Goal: Task Accomplishment & Management: Complete application form

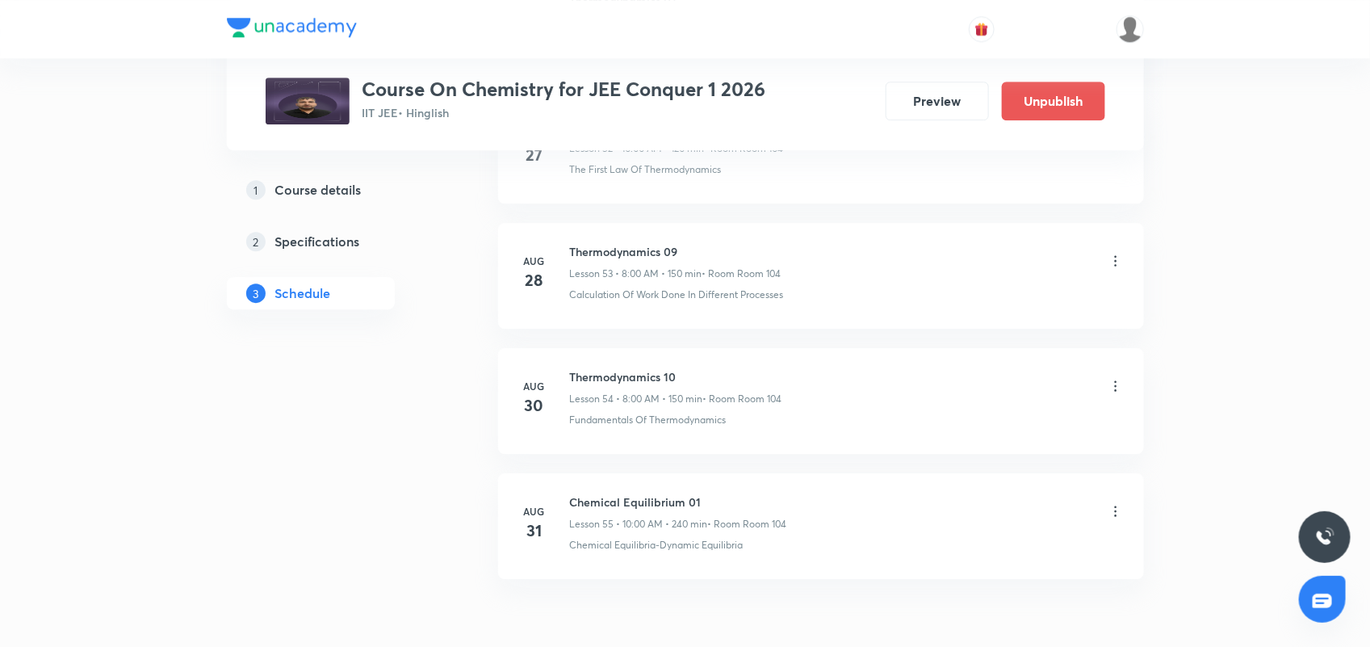
scroll to position [7654, 0]
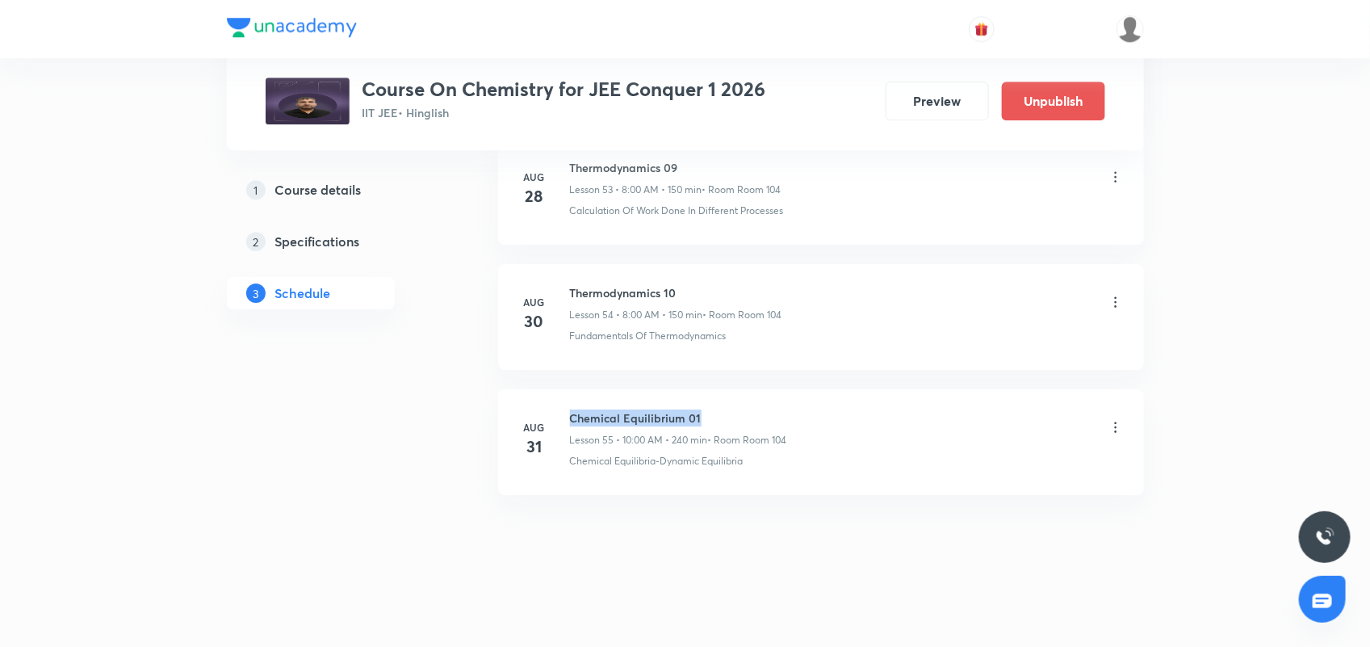
drag, startPoint x: 569, startPoint y: 412, endPoint x: 716, endPoint y: 412, distance: 146.9
click at [716, 412] on h6 "Chemical Equilibrium 01" at bounding box center [678, 417] width 217 height 17
copy h6 "Chemical Equilibrium 01"
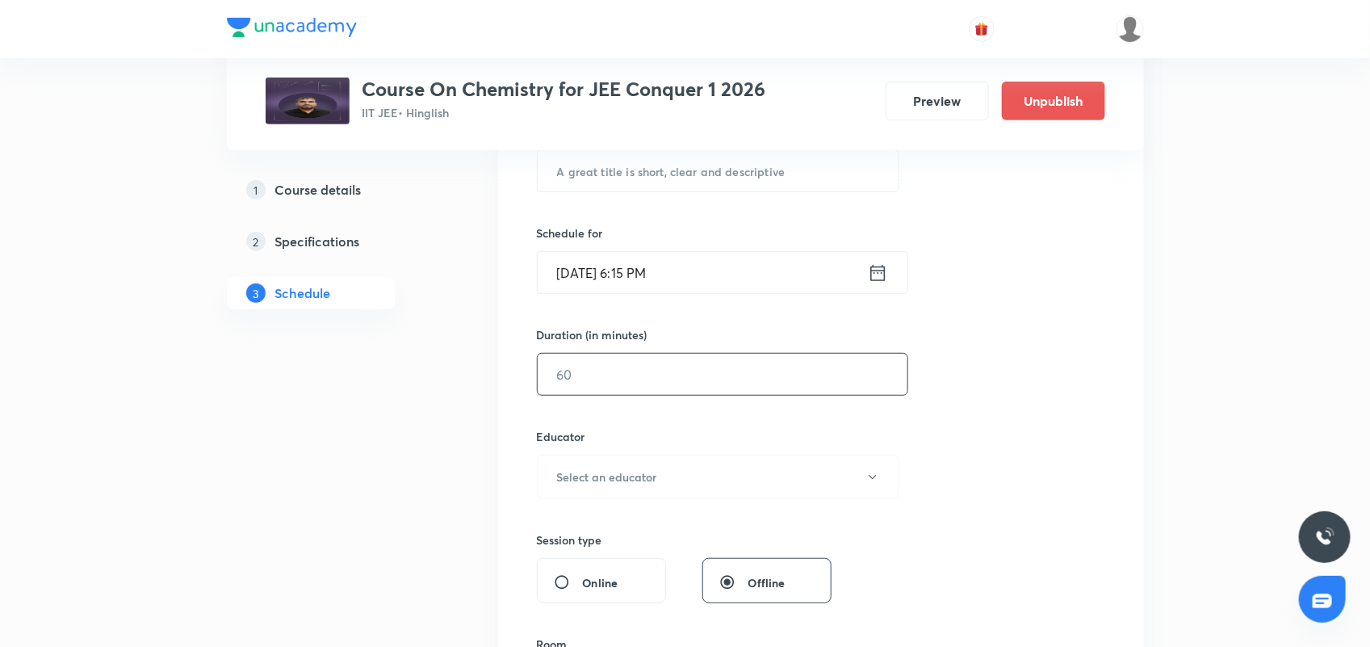
scroll to position [47, 0]
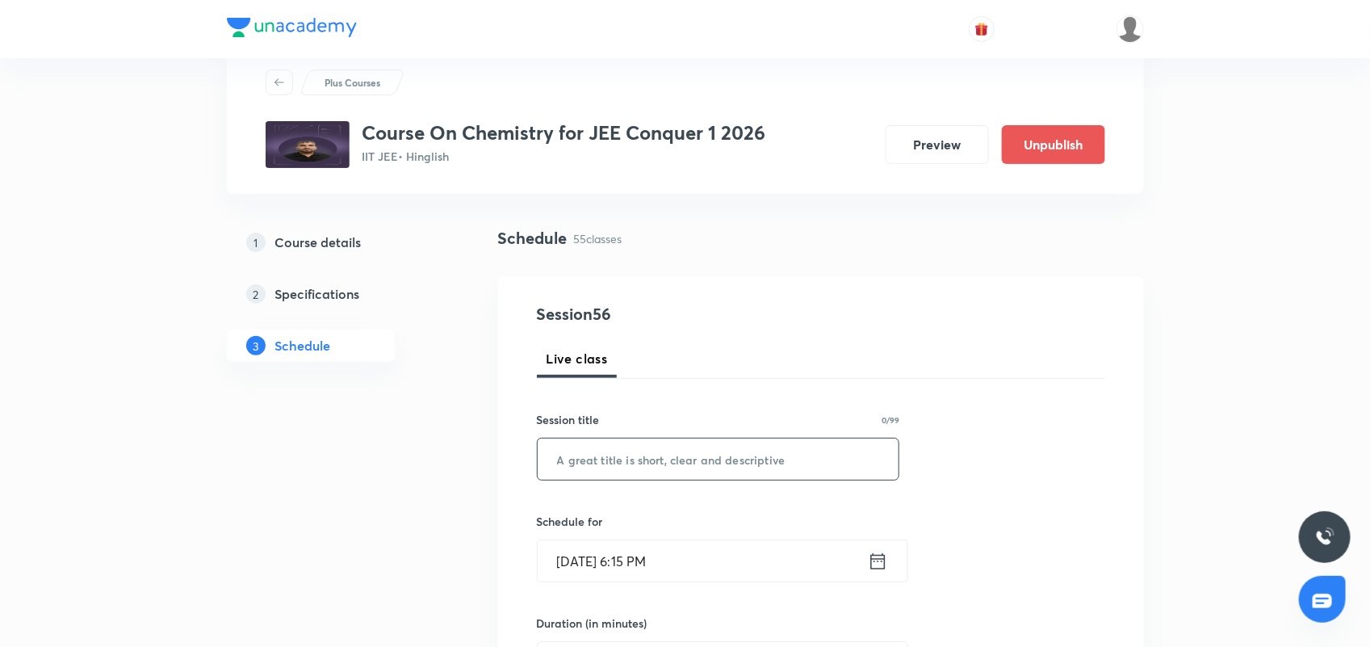
click at [583, 471] on input "text" at bounding box center [719, 458] width 362 height 41
paste input "Chemical Equilibrium 01"
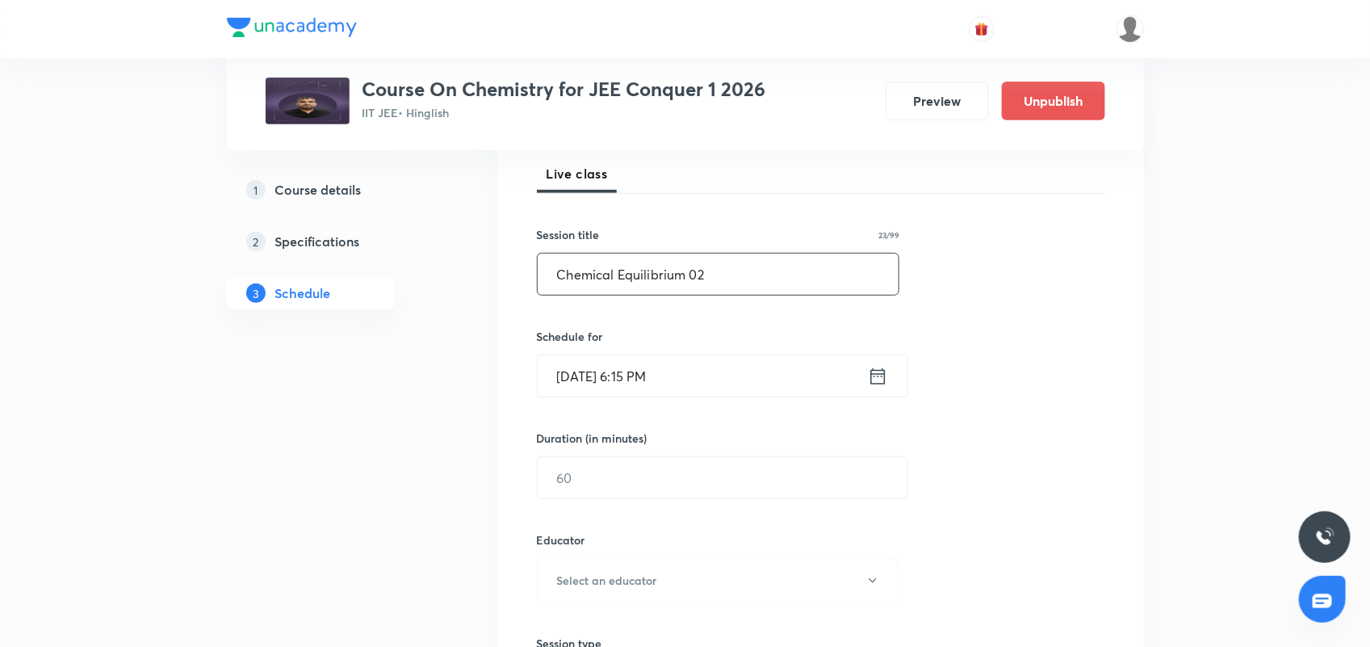
scroll to position [249, 0]
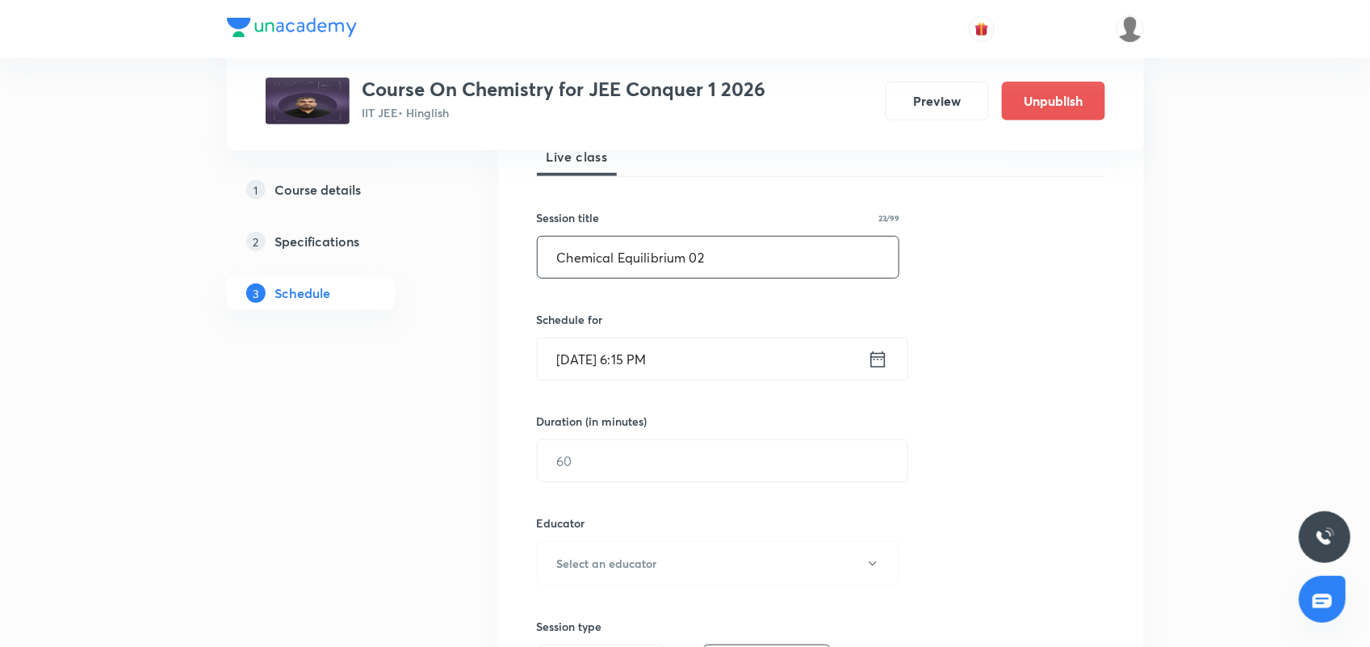
type input "Chemical Equilibrium 02"
click at [877, 355] on icon at bounding box center [878, 359] width 20 height 23
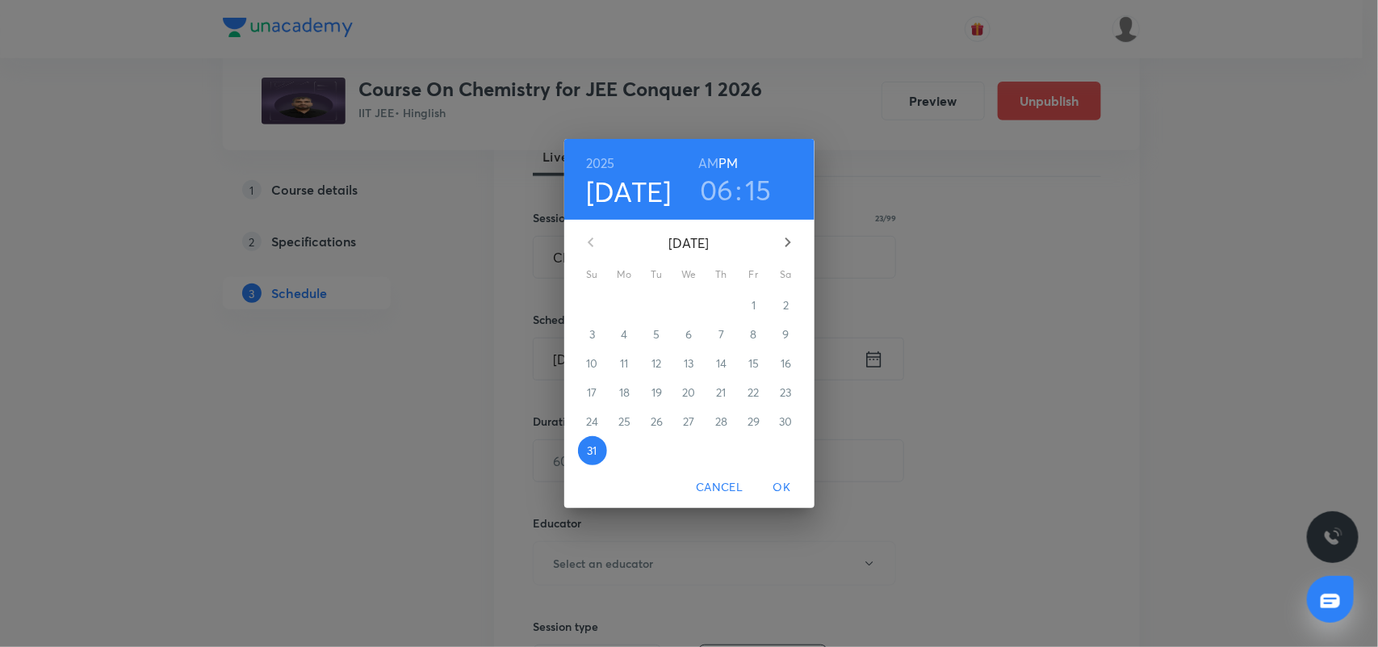
drag, startPoint x: 790, startPoint y: 243, endPoint x: 777, endPoint y: 252, distance: 15.0
click at [789, 245] on icon "button" at bounding box center [787, 241] width 19 height 19
click at [630, 305] on span "1" at bounding box center [624, 305] width 29 height 16
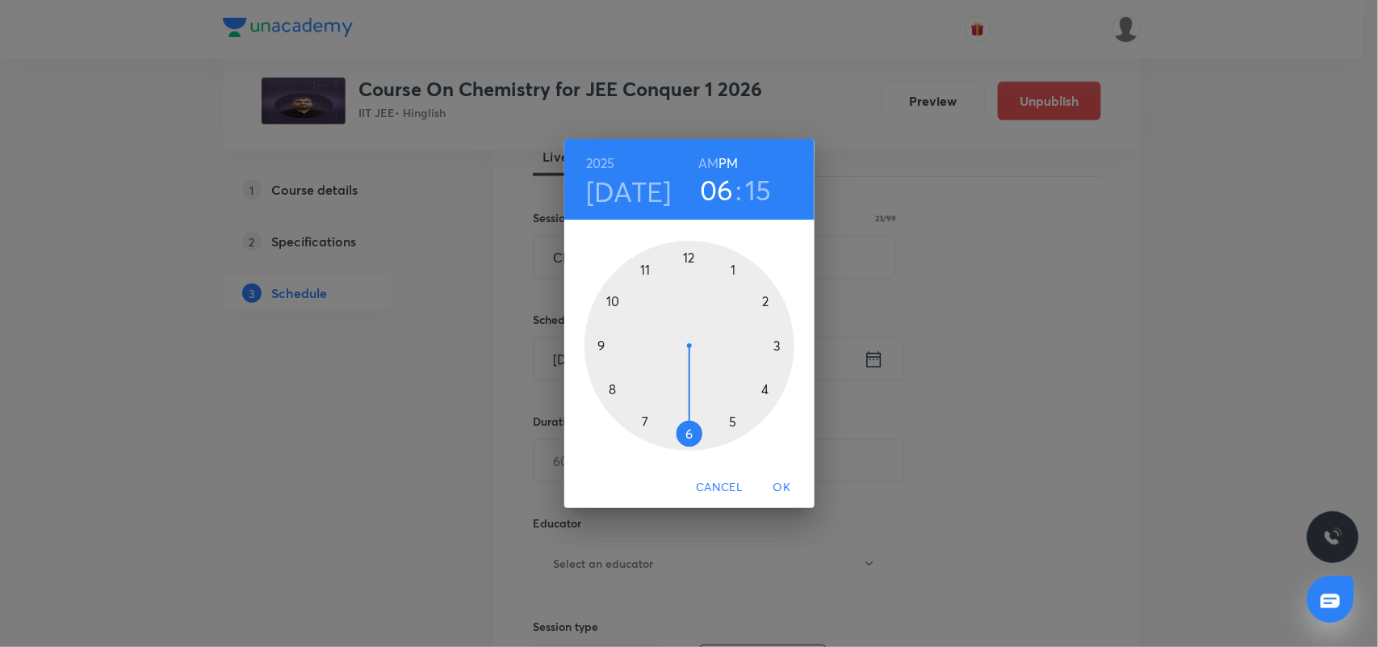
click at [711, 161] on h6 "AM" at bounding box center [708, 163] width 20 height 23
click at [612, 392] on div at bounding box center [689, 346] width 210 height 210
click at [688, 256] on div at bounding box center [689, 346] width 210 height 210
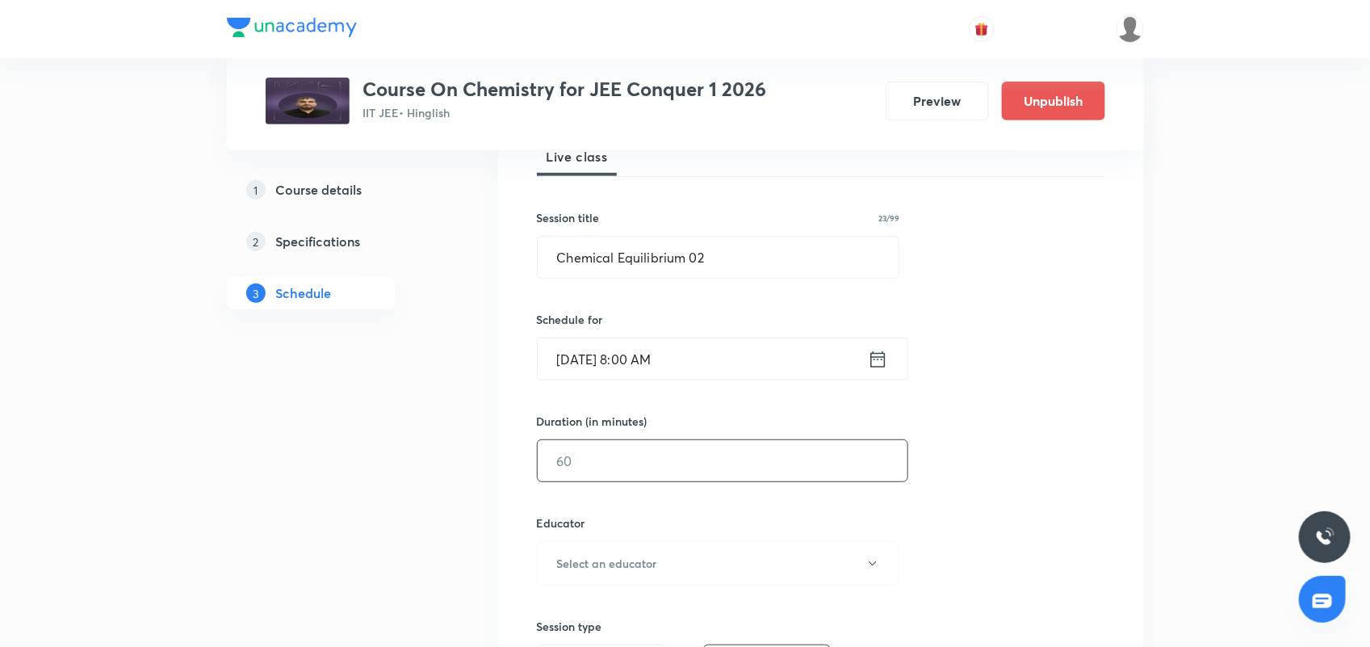
scroll to position [350, 0]
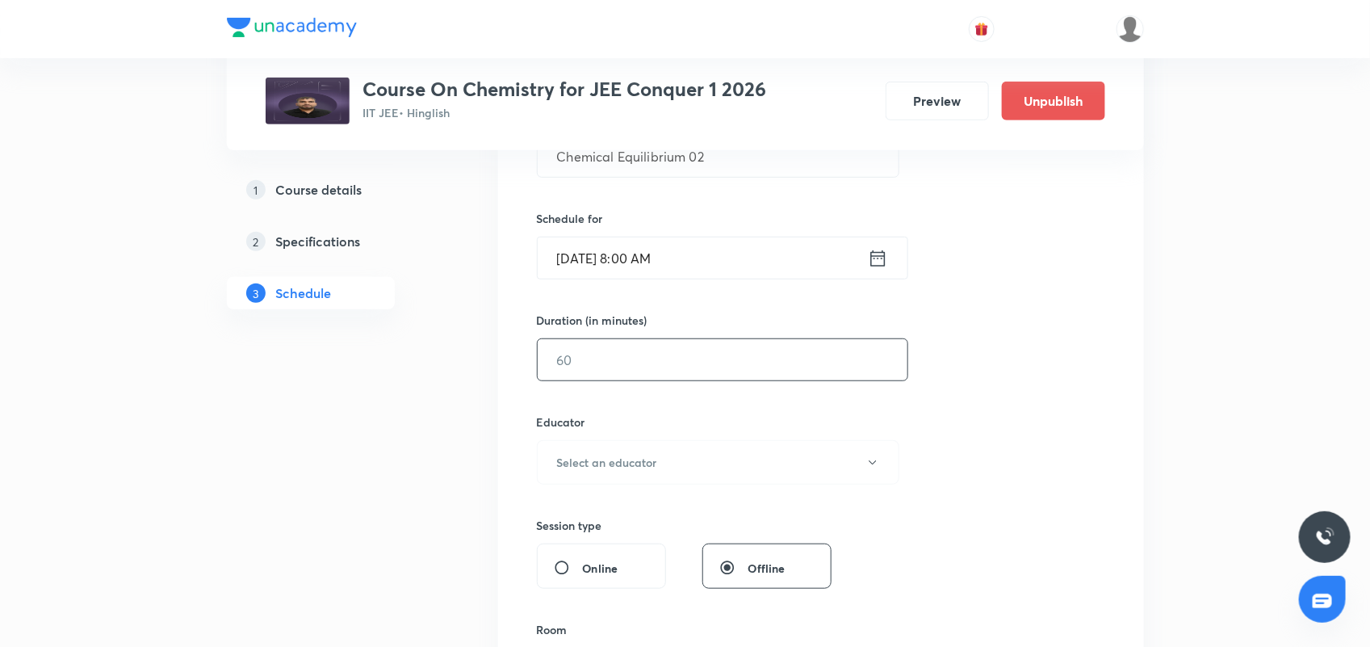
click at [643, 362] on input "text" at bounding box center [723, 359] width 370 height 41
type input "150"
click at [663, 434] on div "Educator Select an educator" at bounding box center [718, 448] width 363 height 71
click at [660, 448] on button "Select an educator" at bounding box center [718, 462] width 363 height 44
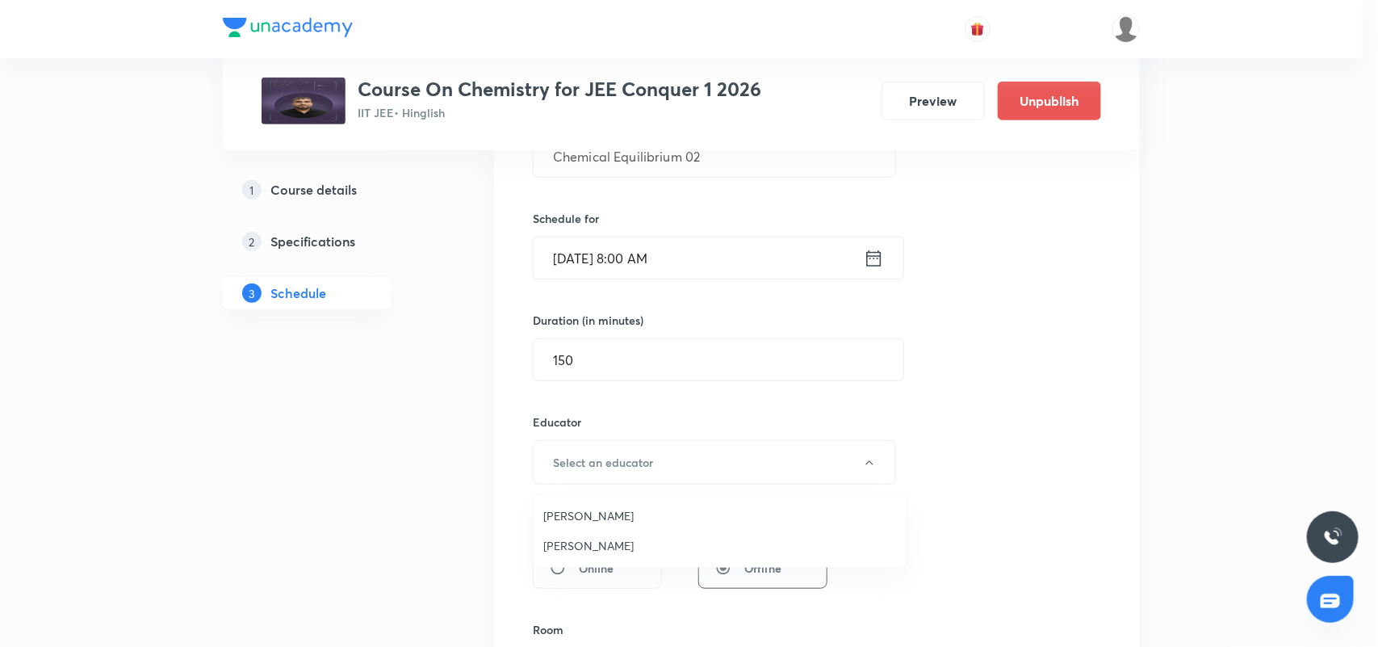
click at [606, 518] on span "Sachin Verma" at bounding box center [720, 515] width 354 height 17
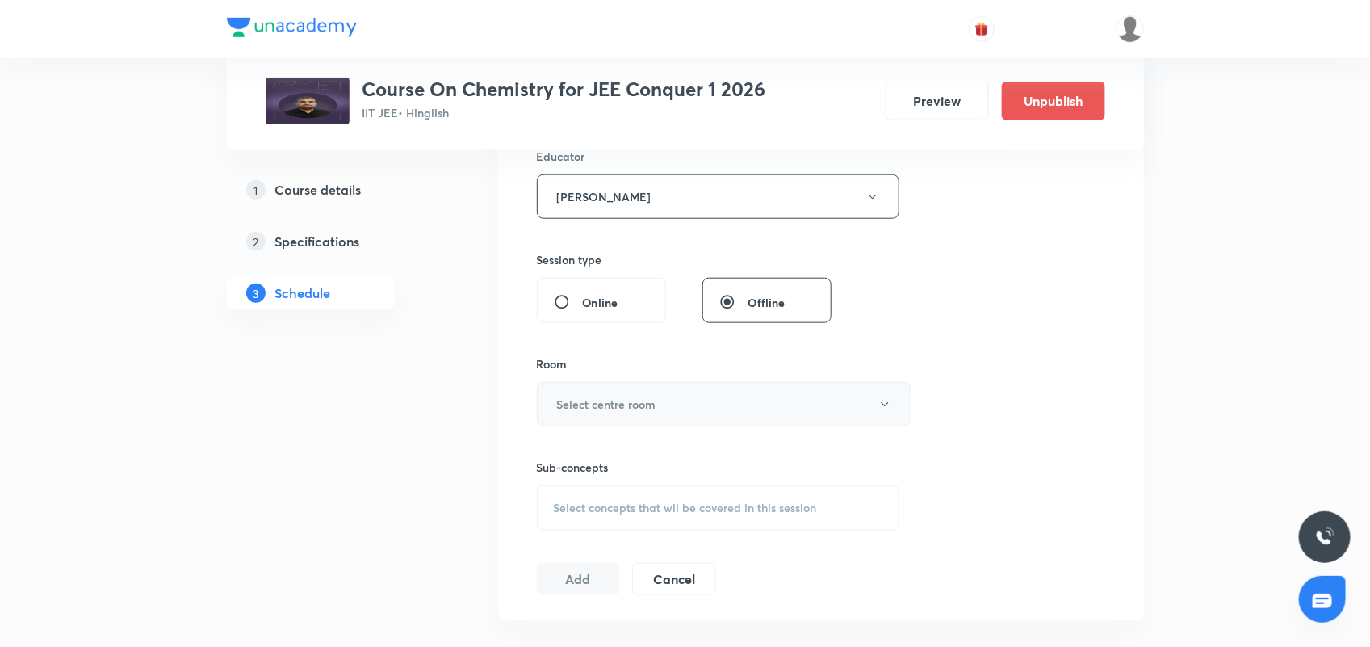
scroll to position [652, 0]
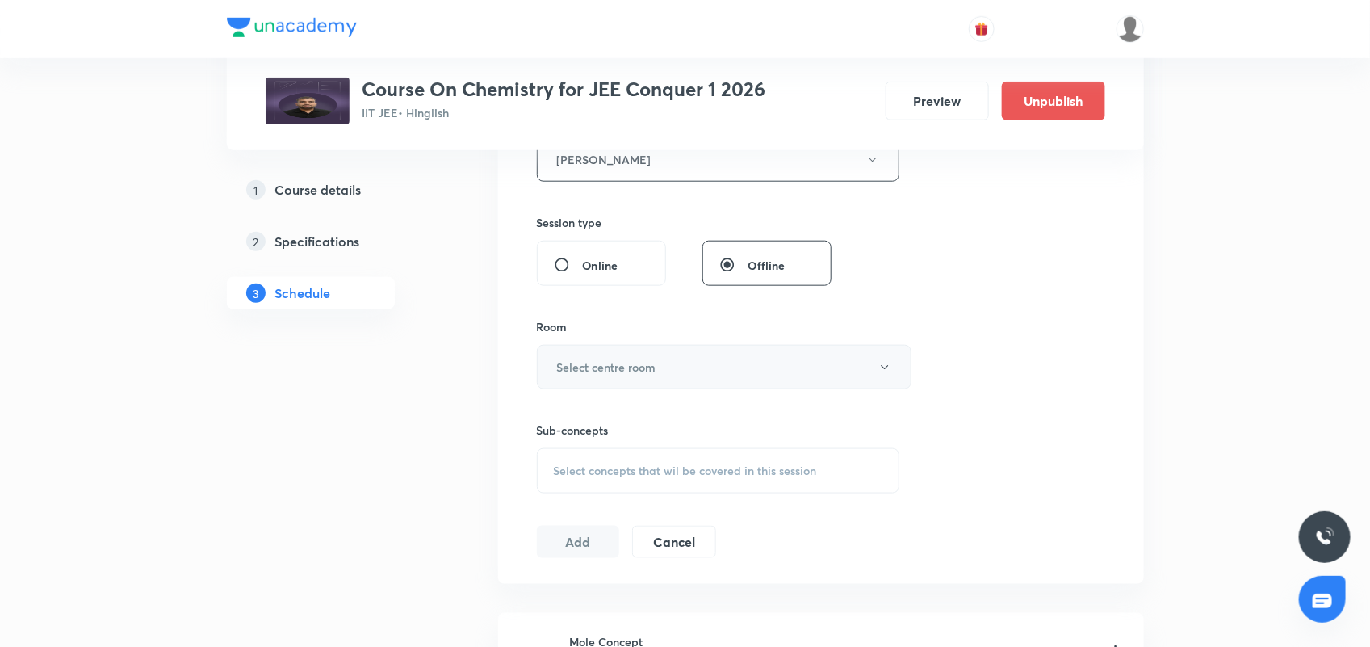
click at [589, 359] on h6 "Select centre room" at bounding box center [606, 366] width 99 height 17
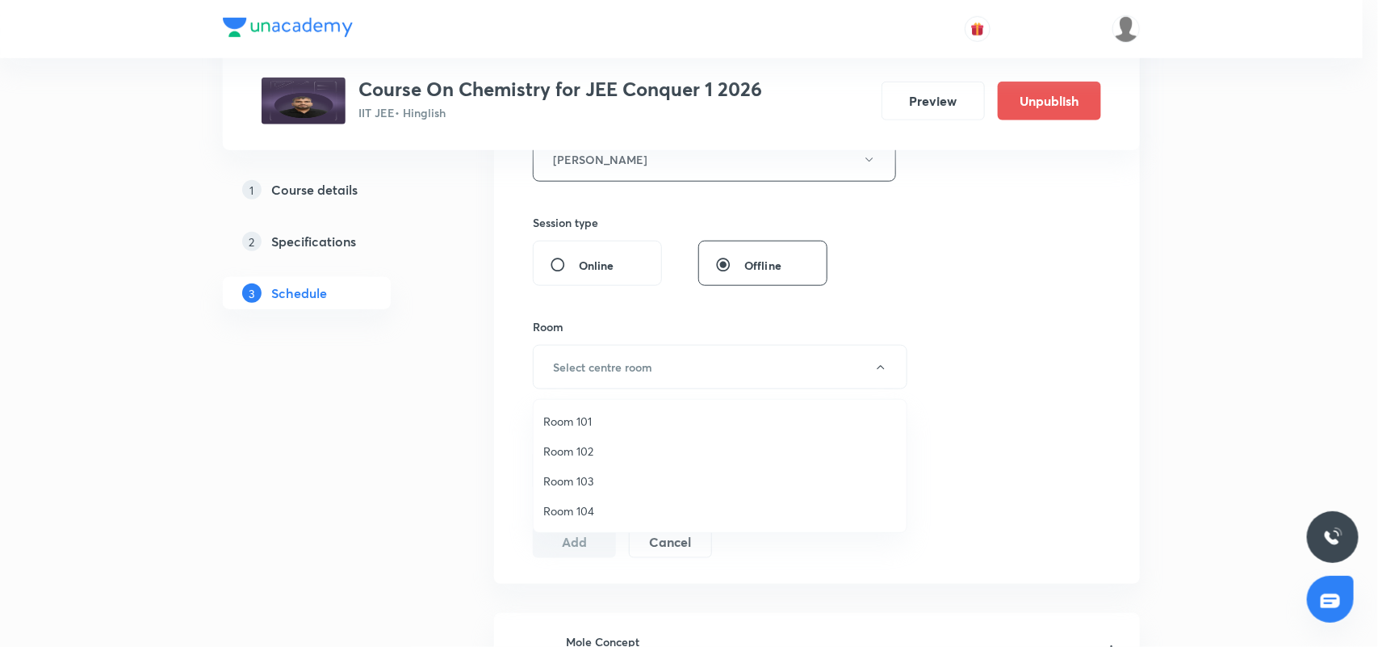
drag, startPoint x: 581, startPoint y: 501, endPoint x: 597, endPoint y: 489, distance: 20.2
click at [582, 502] on span "Room 104" at bounding box center [720, 510] width 354 height 17
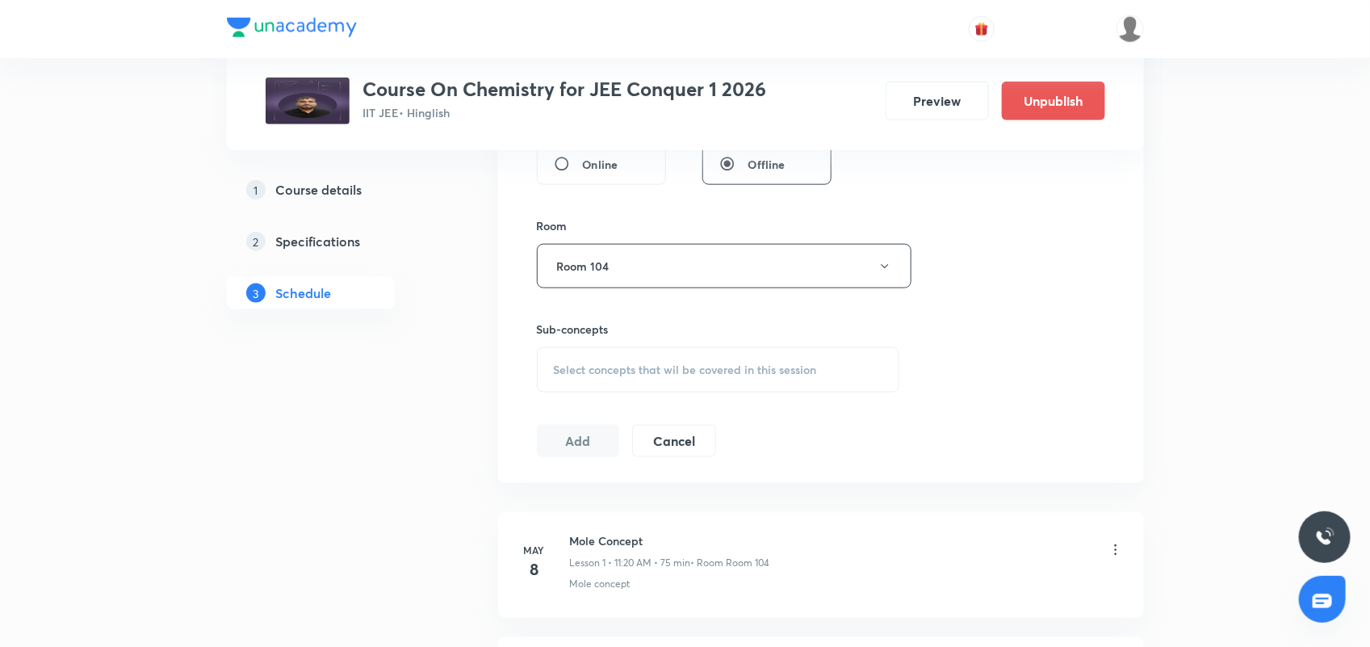
click at [609, 358] on div "Select concepts that wil be covered in this session" at bounding box center [718, 369] width 363 height 45
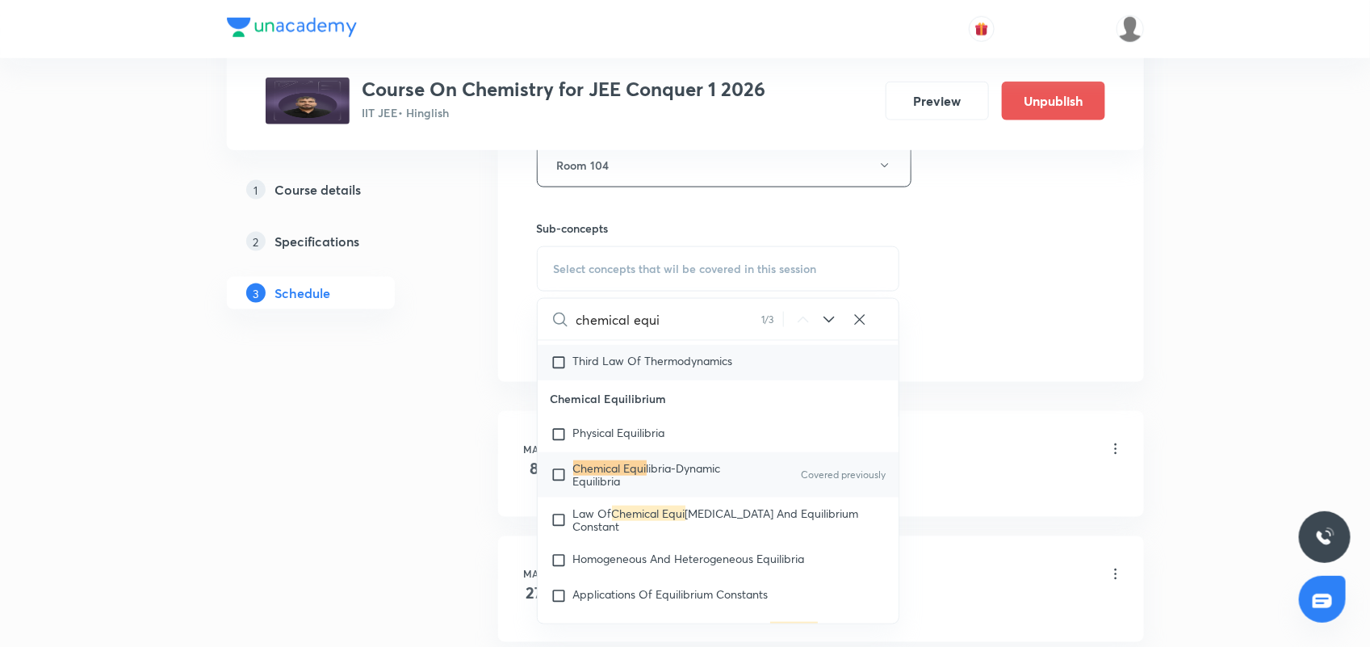
scroll to position [3447, 0]
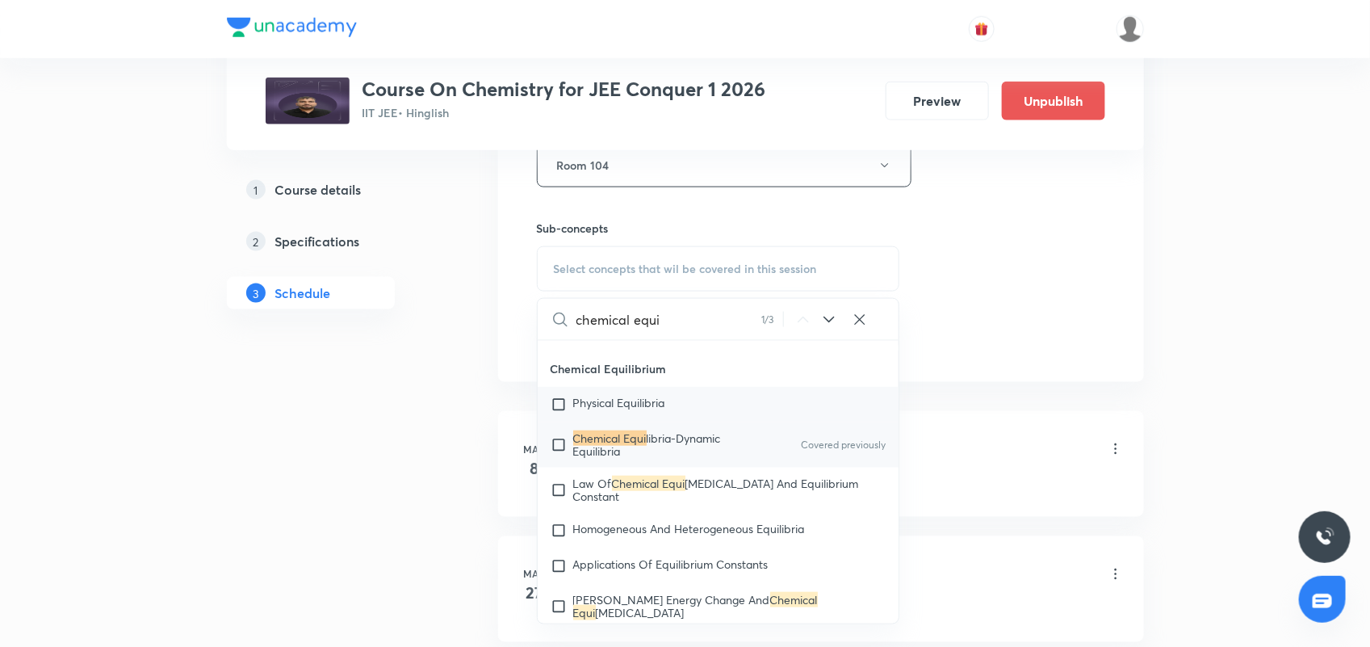
type input "chemical equi"
click at [725, 420] on div "Physical Equilibria" at bounding box center [719, 405] width 362 height 36
checkbox input "true"
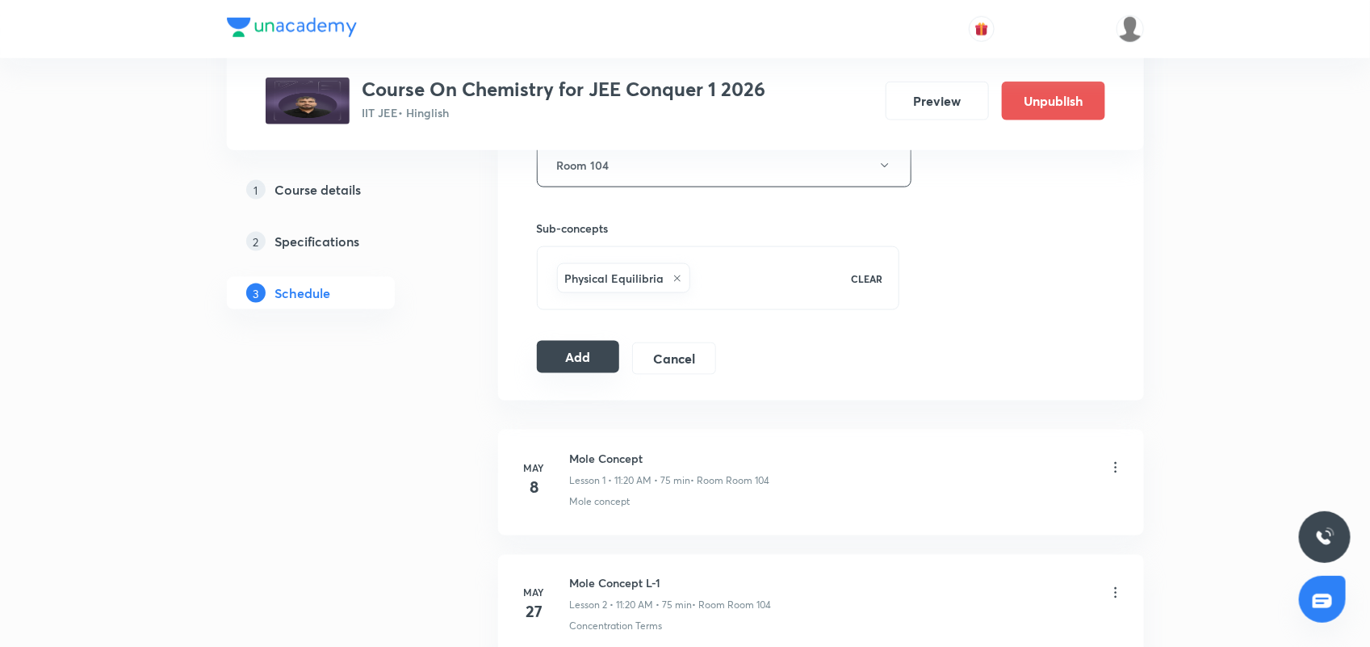
click at [571, 361] on button "Add" at bounding box center [578, 357] width 83 height 32
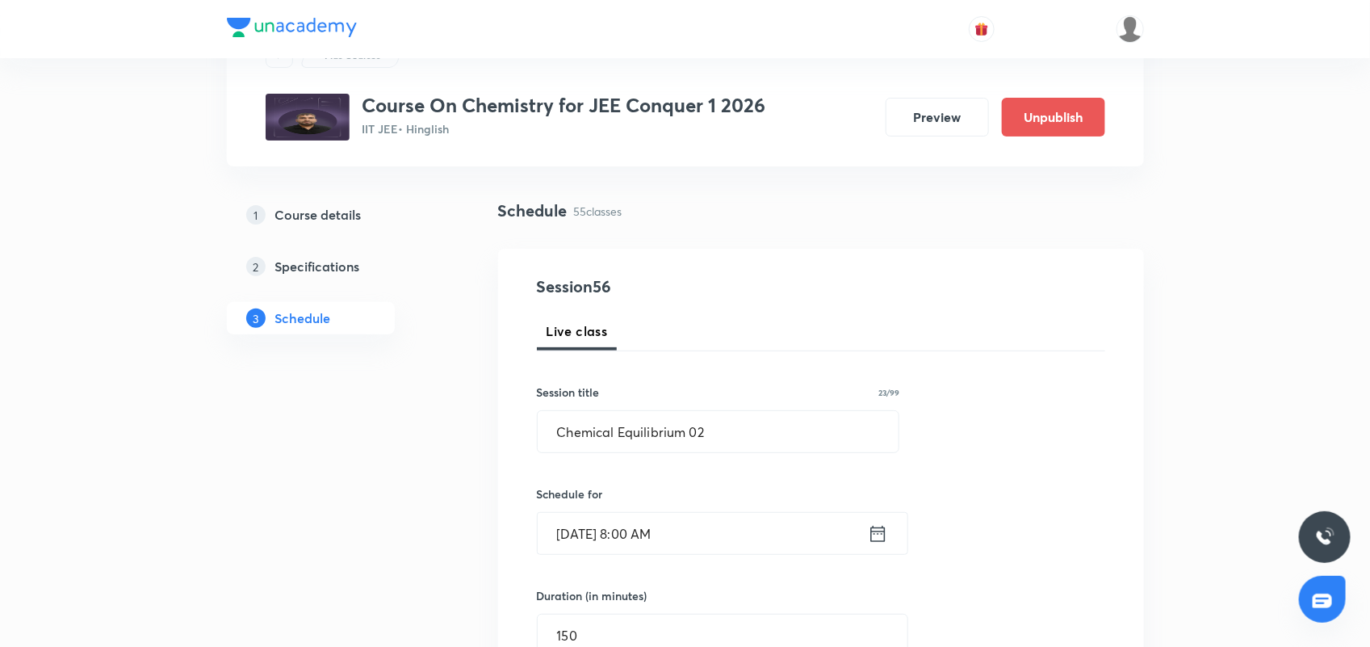
scroll to position [47, 0]
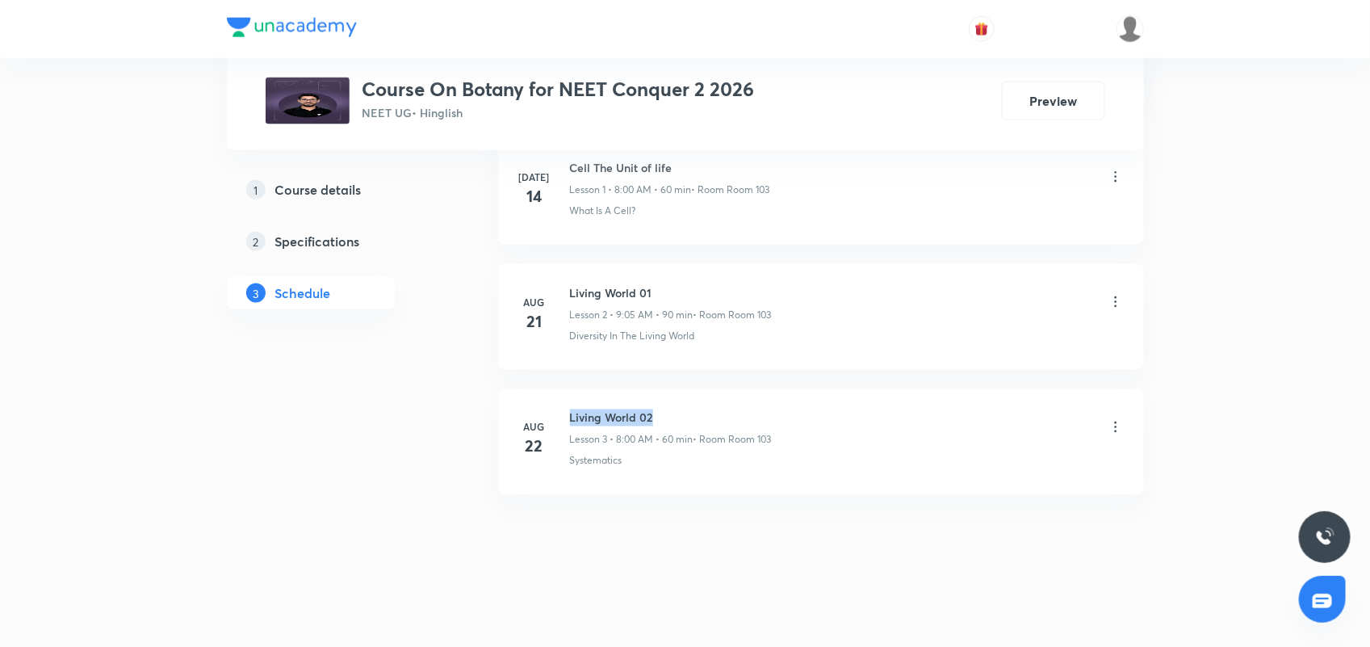
drag, startPoint x: 569, startPoint y: 414, endPoint x: 675, endPoint y: 414, distance: 105.8
click at [675, 414] on h6 "Living World 02" at bounding box center [671, 417] width 202 height 17
copy h6 "Living World 02"
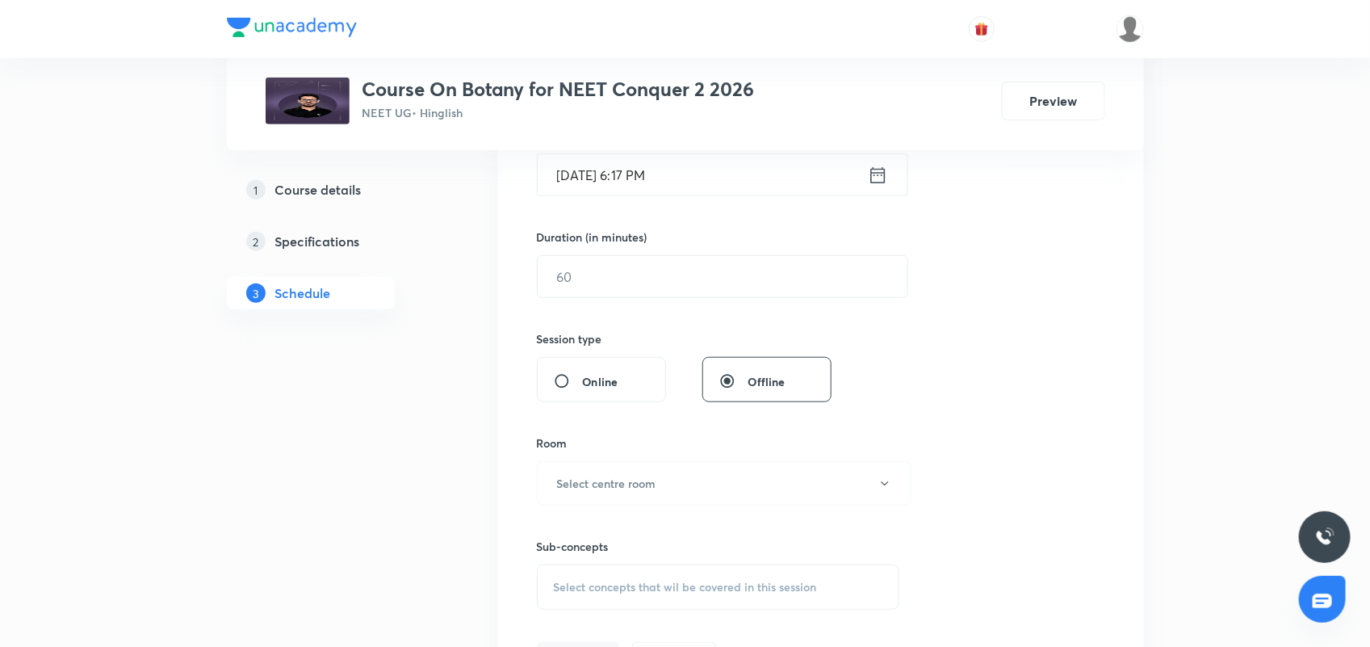
scroll to position [218, 0]
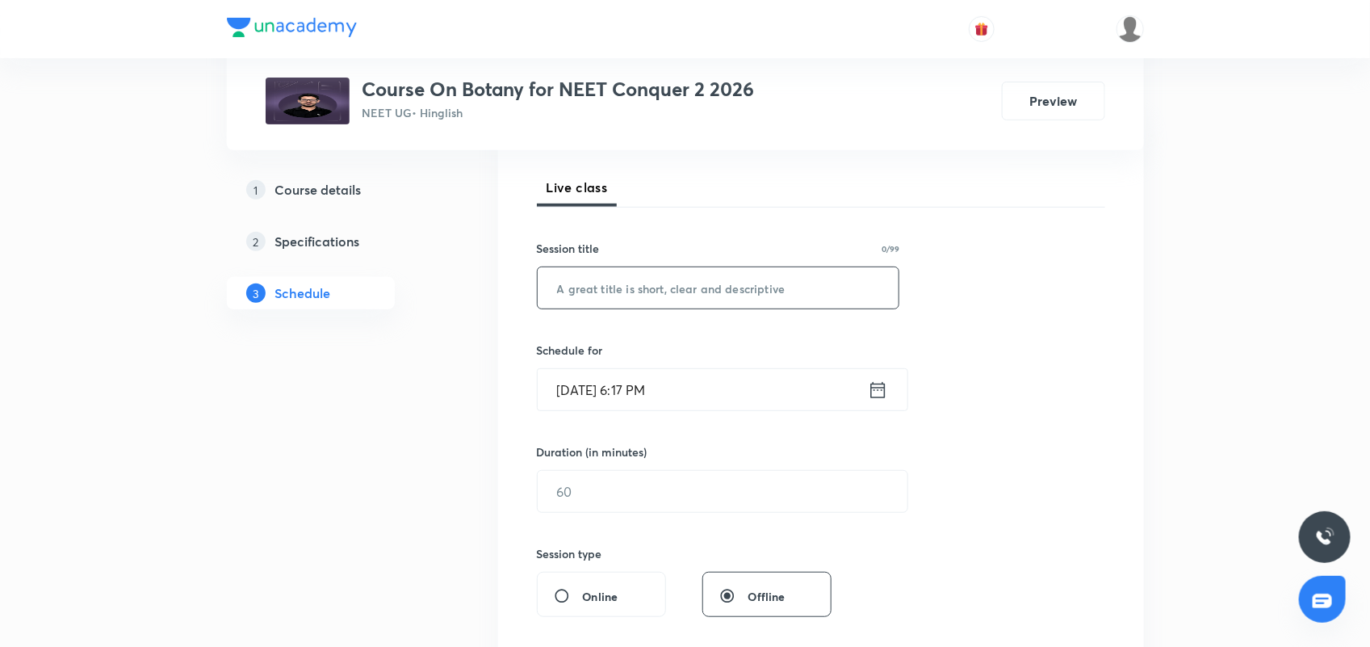
click at [618, 297] on input "text" at bounding box center [719, 287] width 362 height 41
paste input "Living World 02"
type input "Living World"
click at [876, 392] on icon at bounding box center [878, 390] width 20 height 23
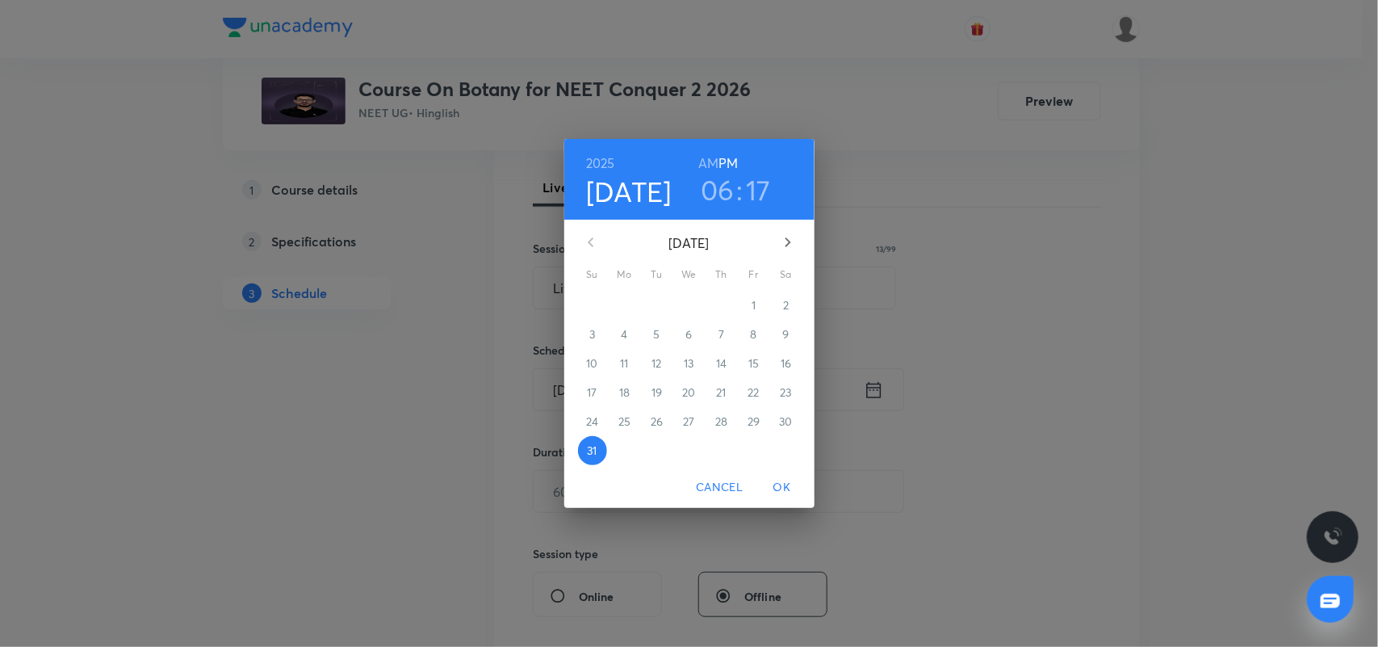
drag, startPoint x: 784, startPoint y: 239, endPoint x: 760, endPoint y: 256, distance: 29.6
click at [783, 241] on icon "button" at bounding box center [787, 241] width 19 height 19
click at [626, 304] on p "1" at bounding box center [624, 305] width 4 height 16
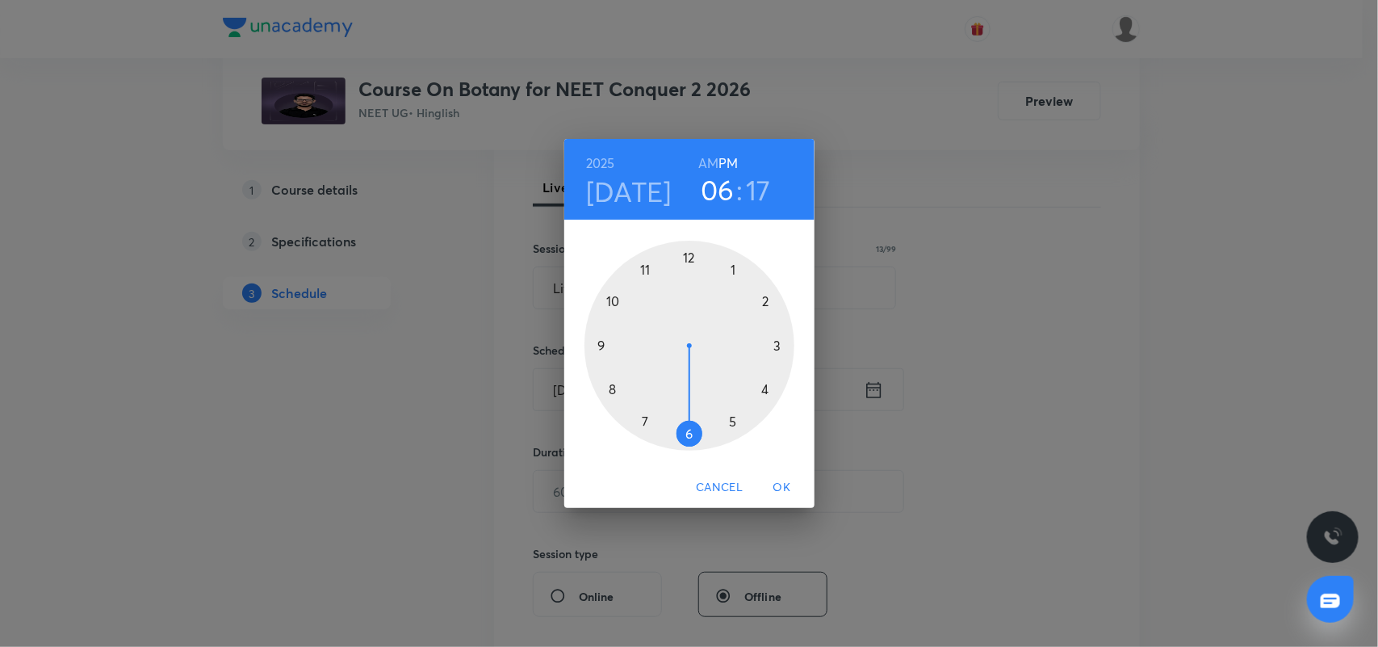
click at [704, 163] on h6 "AM" at bounding box center [708, 163] width 20 height 23
click at [609, 392] on div at bounding box center [689, 346] width 210 height 210
click at [685, 256] on div at bounding box center [689, 346] width 210 height 210
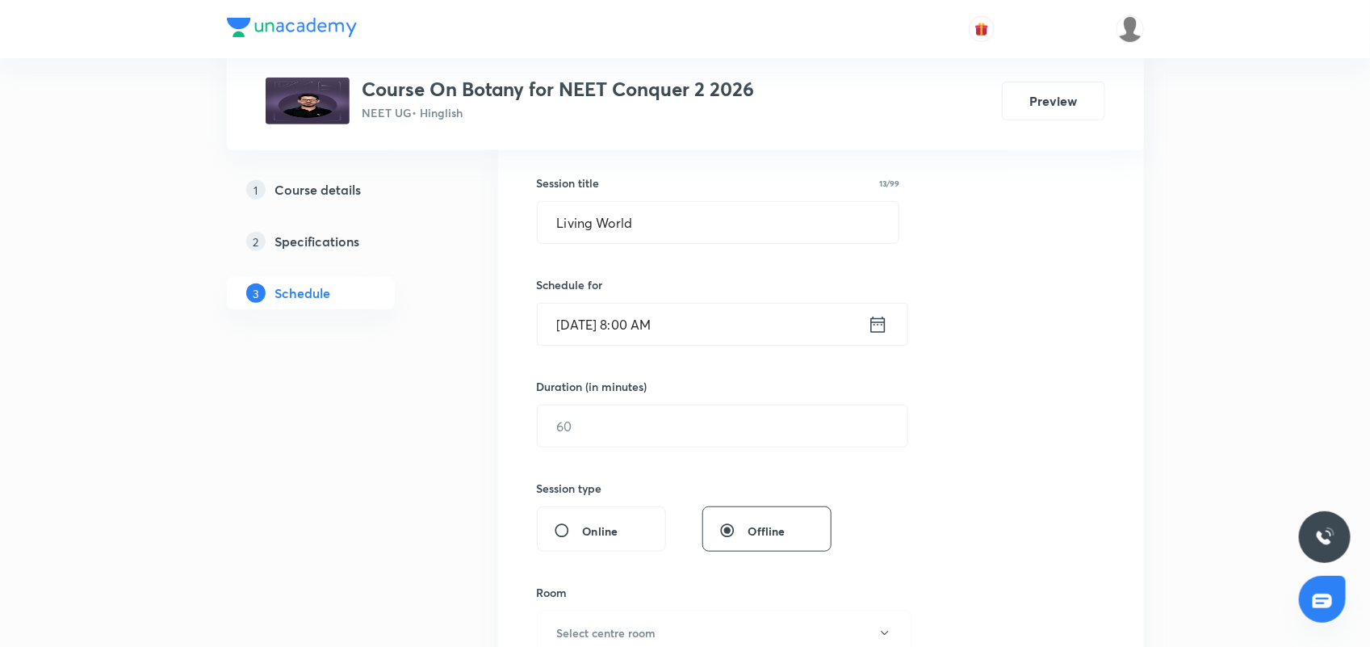
scroll to position [319, 0]
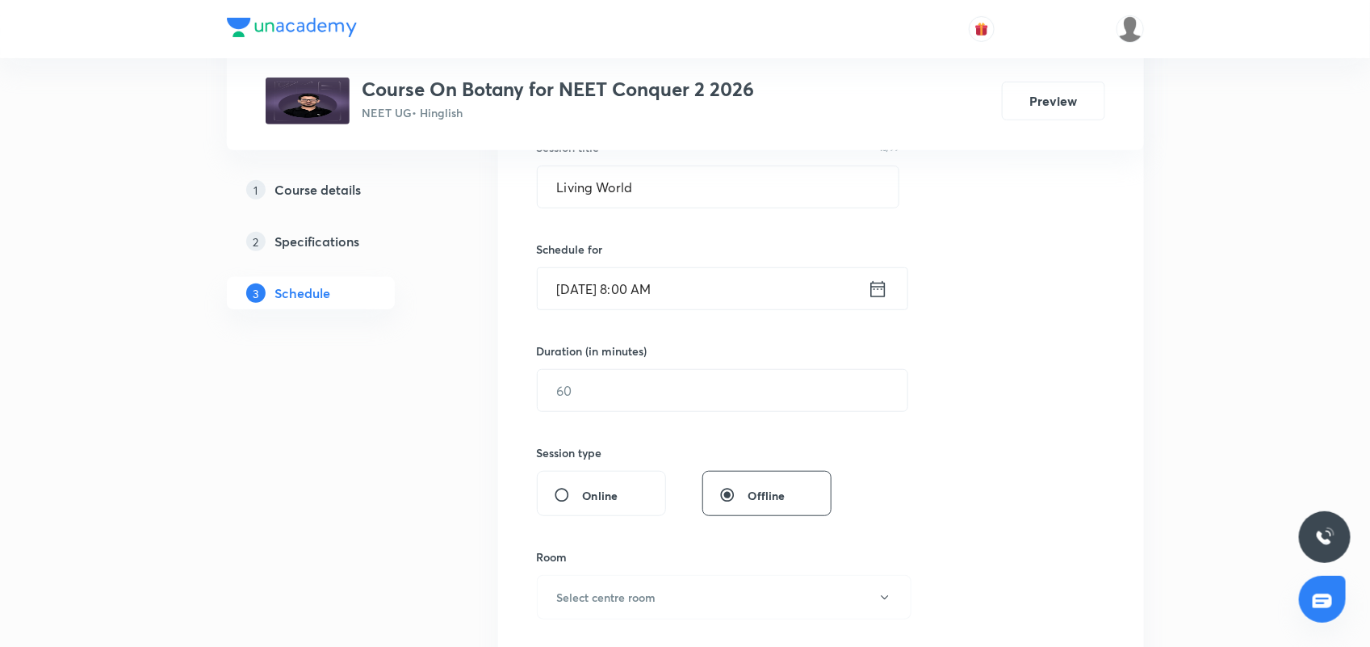
click at [674, 414] on div "Session 4 Live class Session title 13/99 Living World ​ Schedule for Sep 1, 202…" at bounding box center [821, 409] width 568 height 758
click at [674, 390] on input "text" at bounding box center [723, 390] width 370 height 41
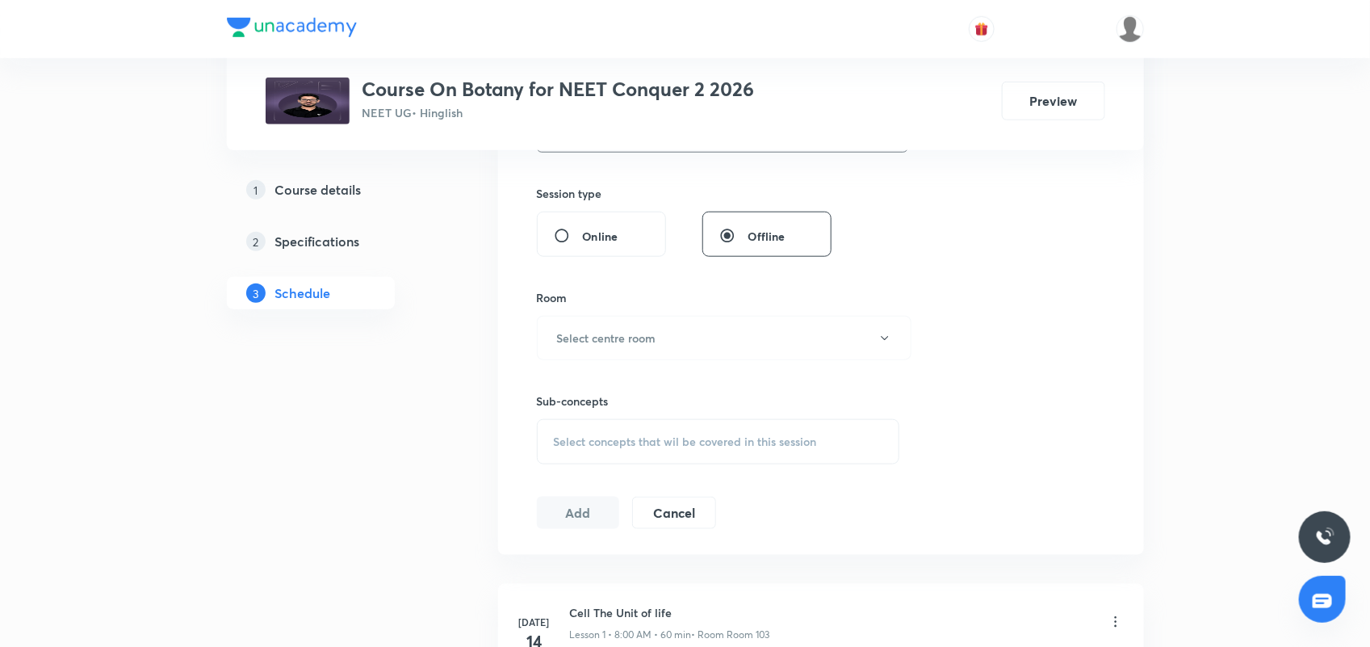
scroll to position [622, 0]
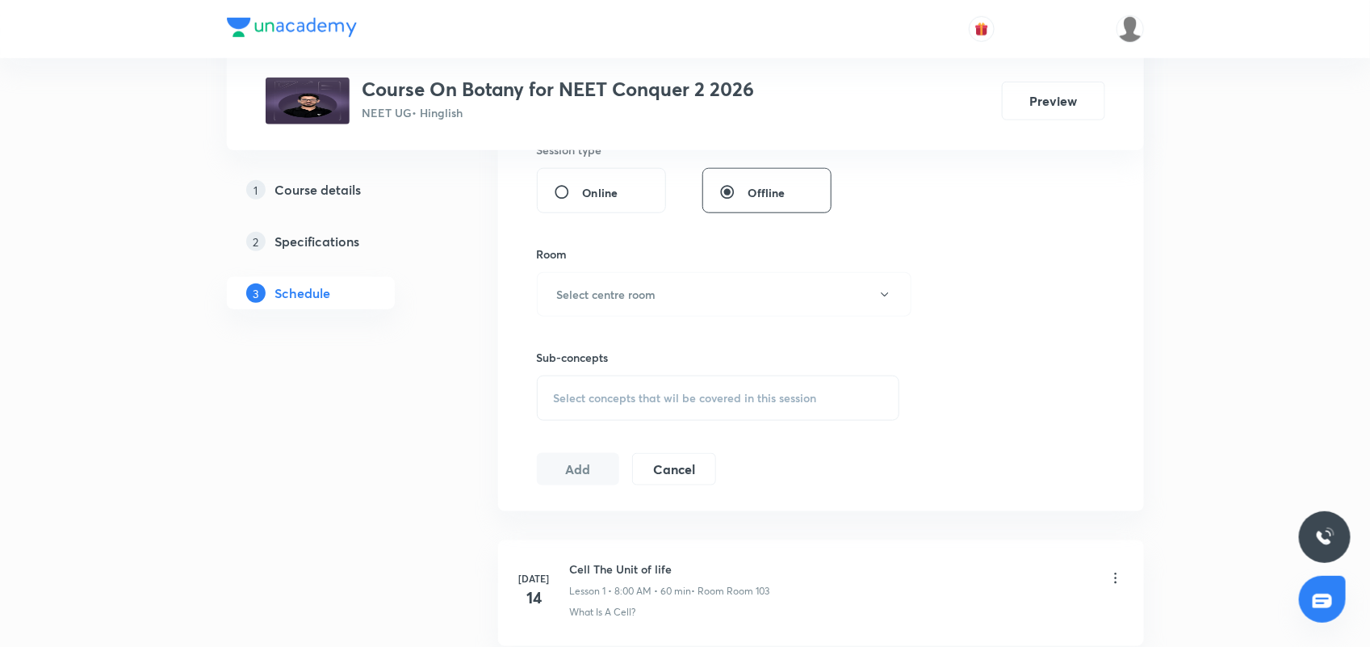
type input "60"
click at [640, 267] on div "Room Select centre room" at bounding box center [718, 280] width 363 height 71
click at [634, 283] on button "Select centre room" at bounding box center [724, 294] width 375 height 44
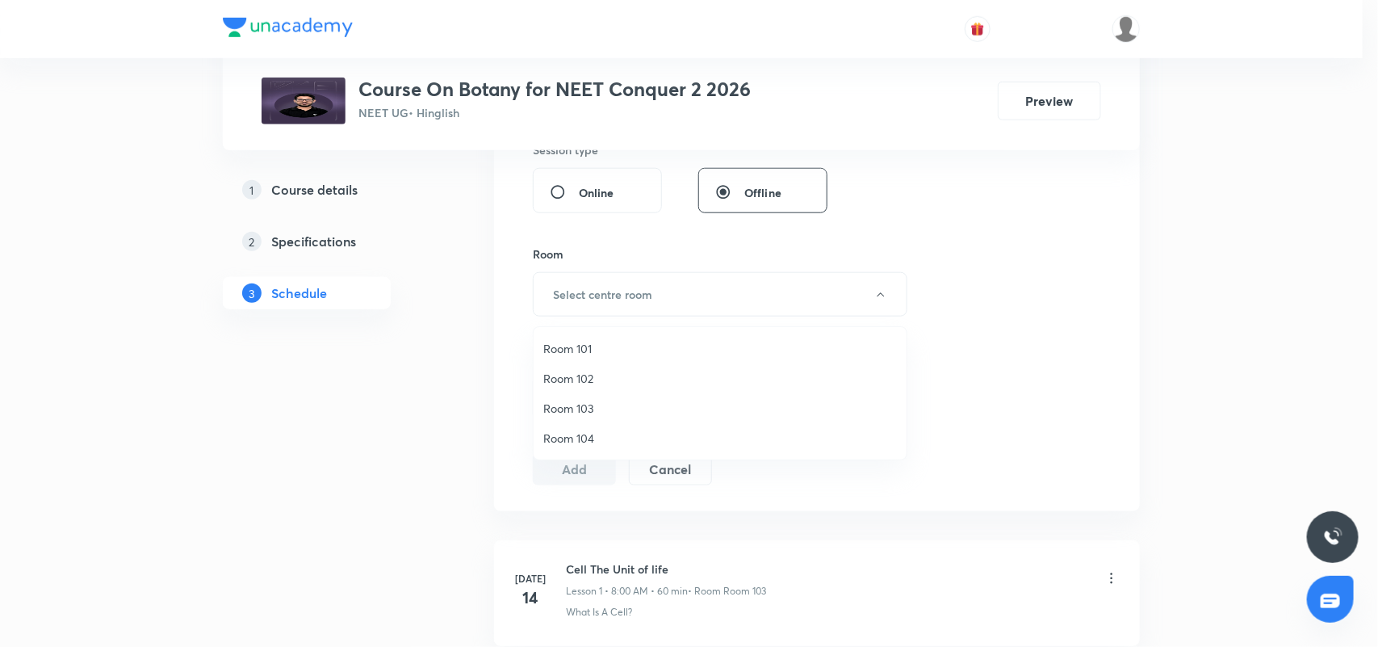
click at [589, 405] on span "Room 103" at bounding box center [720, 408] width 354 height 17
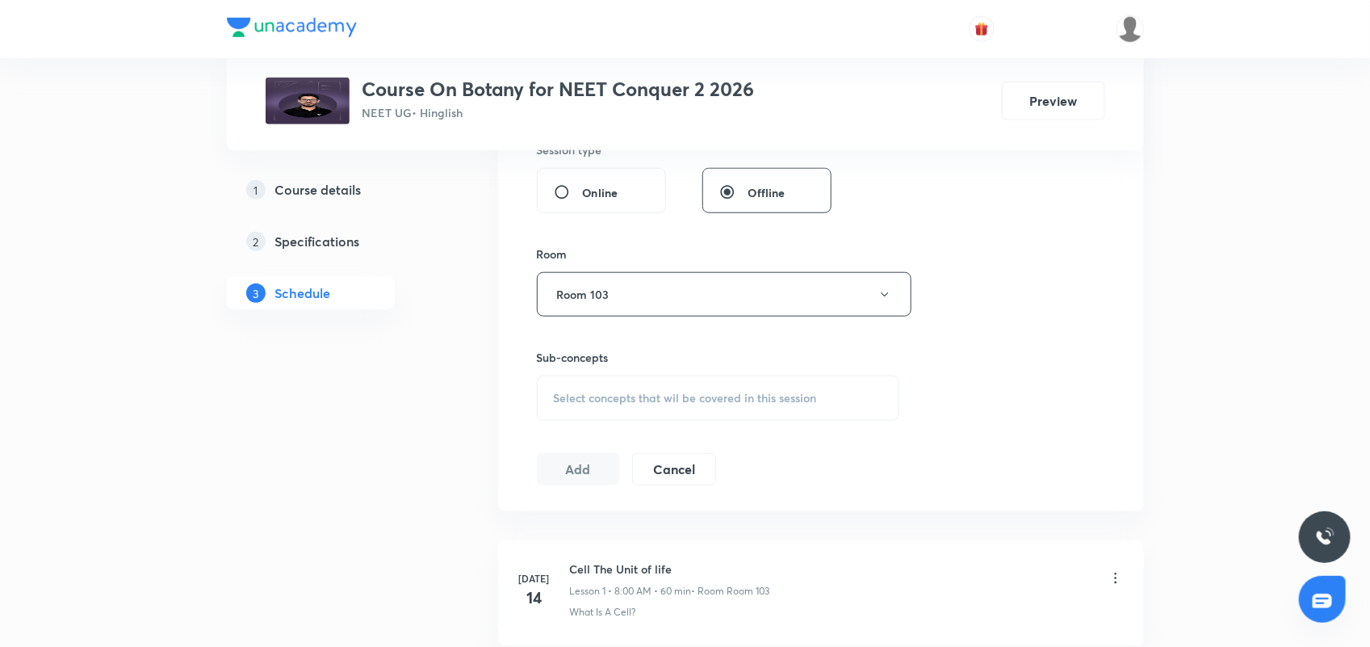
click at [628, 396] on span "Select concepts that wil be covered in this session" at bounding box center [685, 398] width 263 height 13
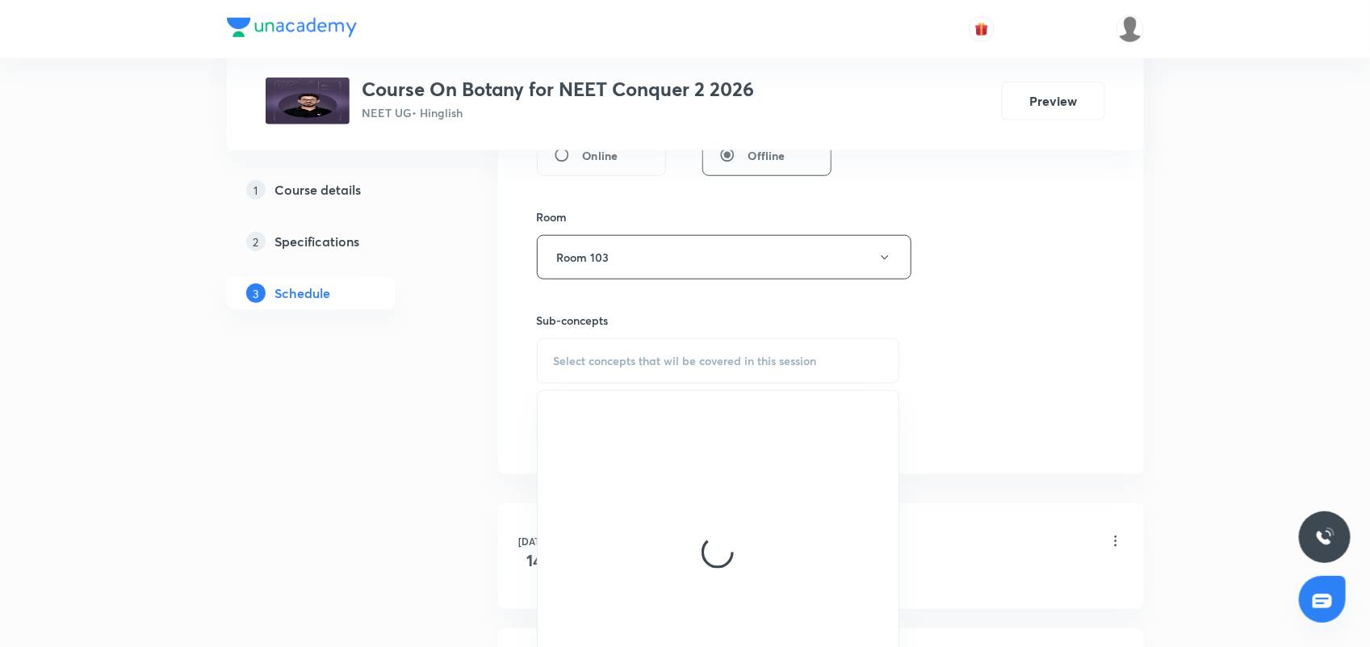
scroll to position [723, 0]
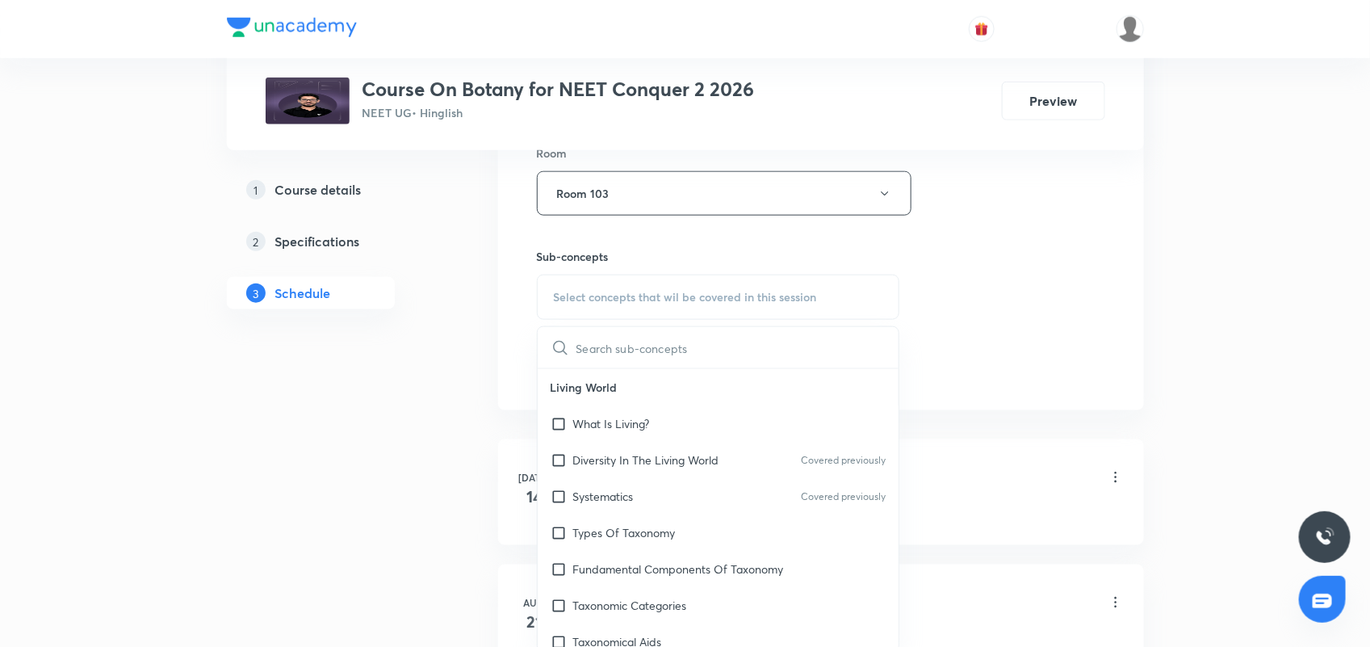
drag, startPoint x: 630, startPoint y: 428, endPoint x: 1099, endPoint y: 299, distance: 487.3
click at [630, 426] on p "What Is Living?" at bounding box center [611, 423] width 77 height 17
checkbox input "true"
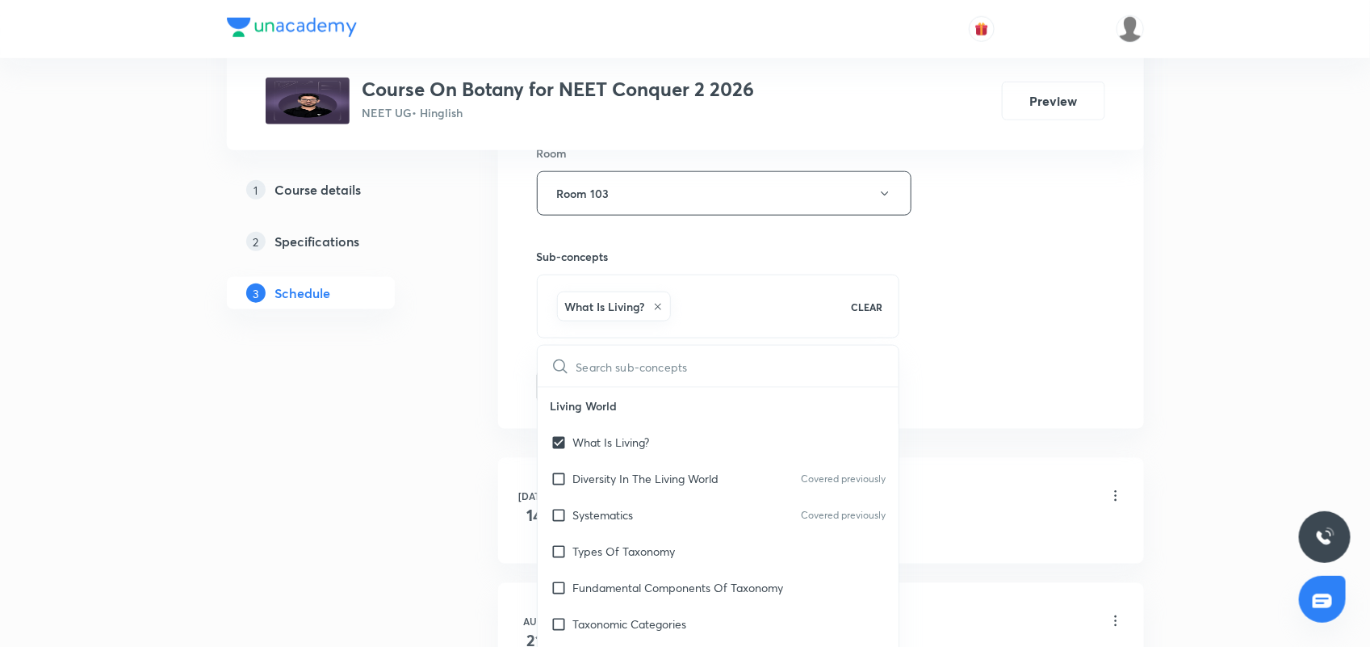
click at [1033, 297] on div "Session 4 Live class Session title 13/99 Living World ​ Schedule for Sep 1, 202…" at bounding box center [821, 14] width 568 height 777
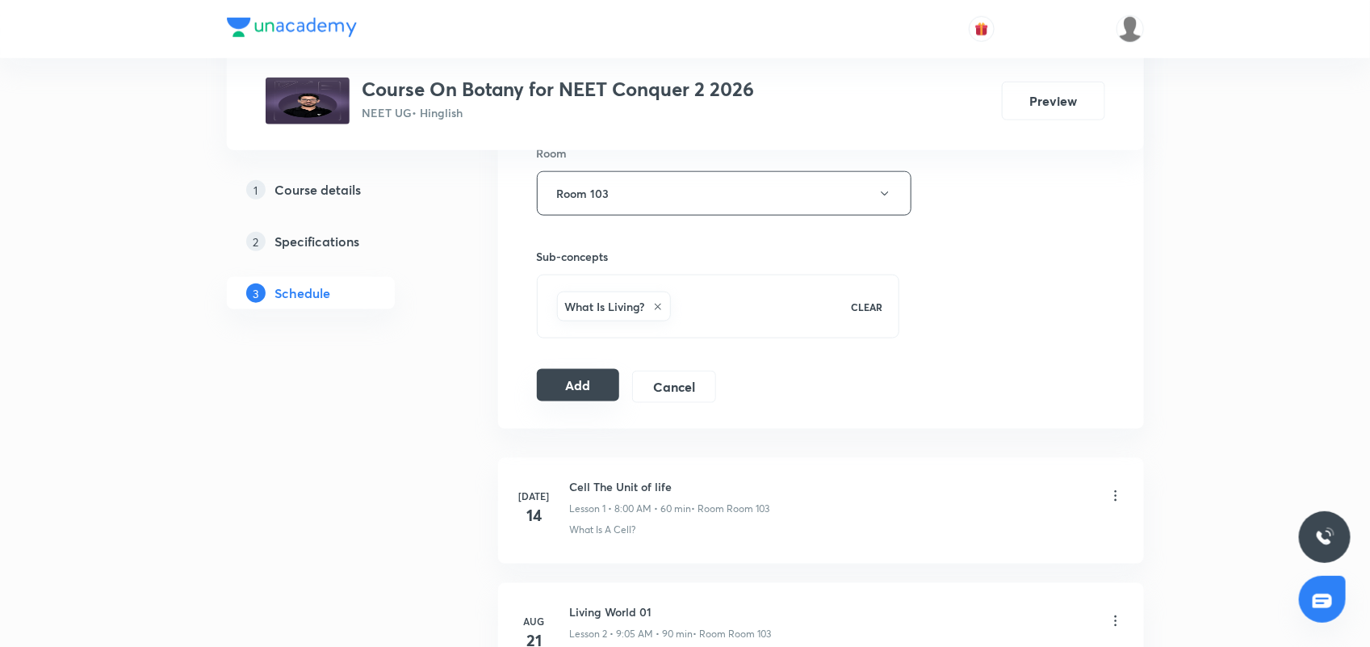
click at [554, 398] on button "Add" at bounding box center [578, 385] width 83 height 32
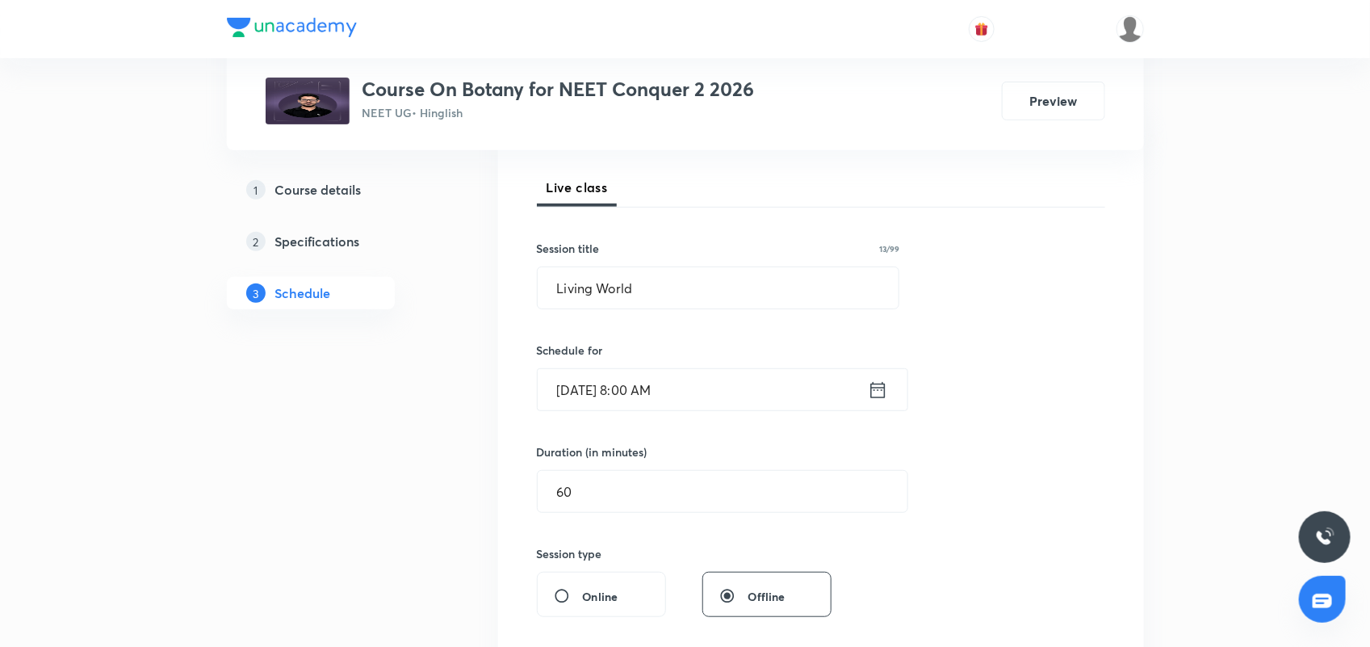
scroll to position [117, 0]
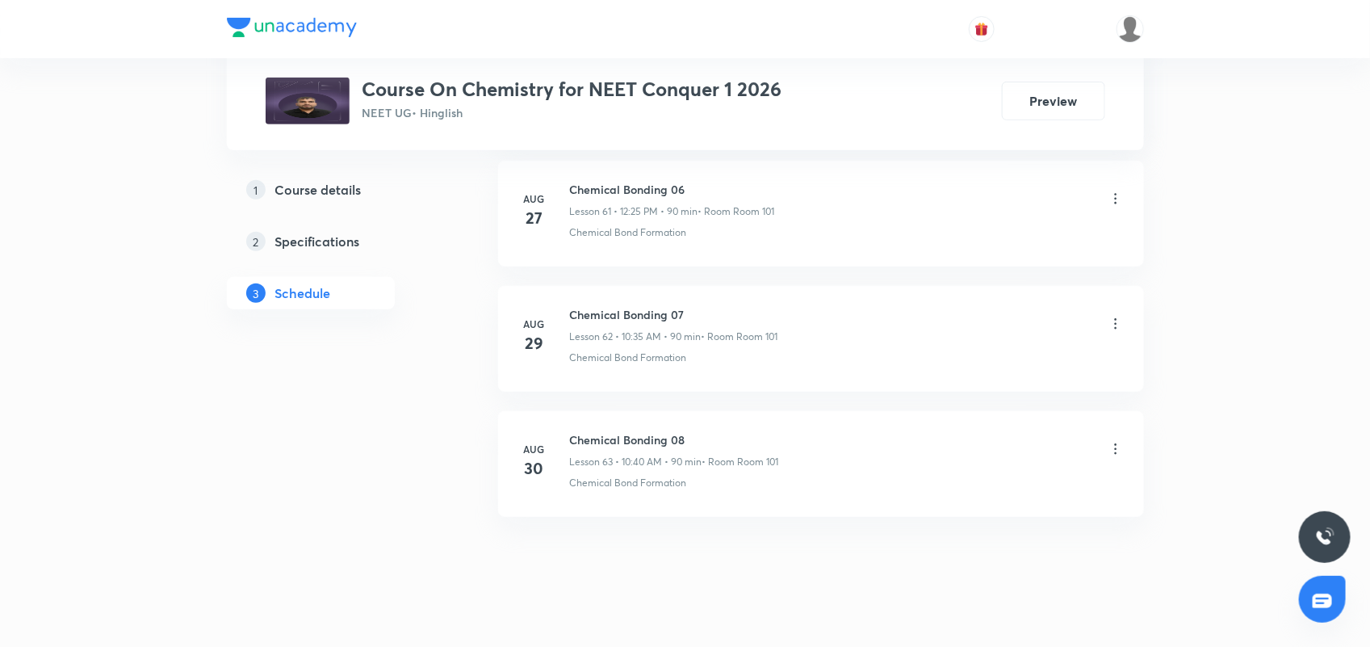
scroll to position [8554, 0]
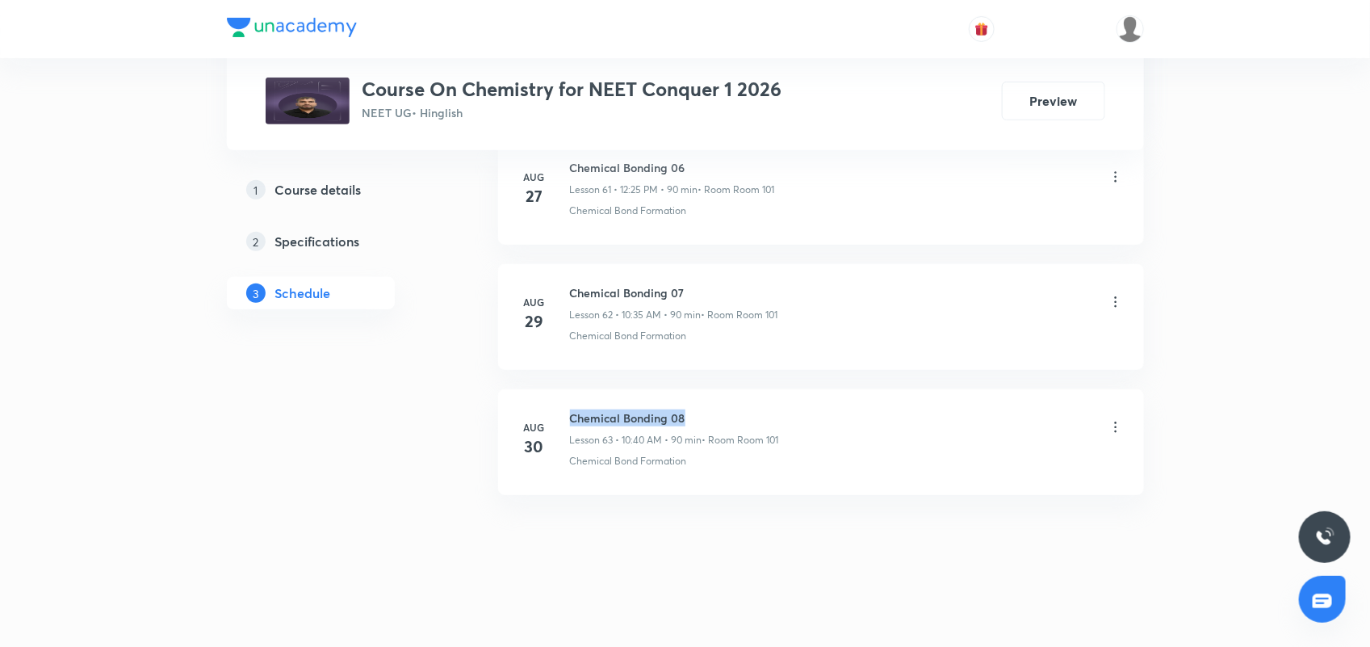
drag, startPoint x: 569, startPoint y: 409, endPoint x: 723, endPoint y: 410, distance: 154.2
click at [723, 410] on h6 "Chemical Bonding 08" at bounding box center [674, 417] width 209 height 17
copy h6 "Chemical Bonding 08"
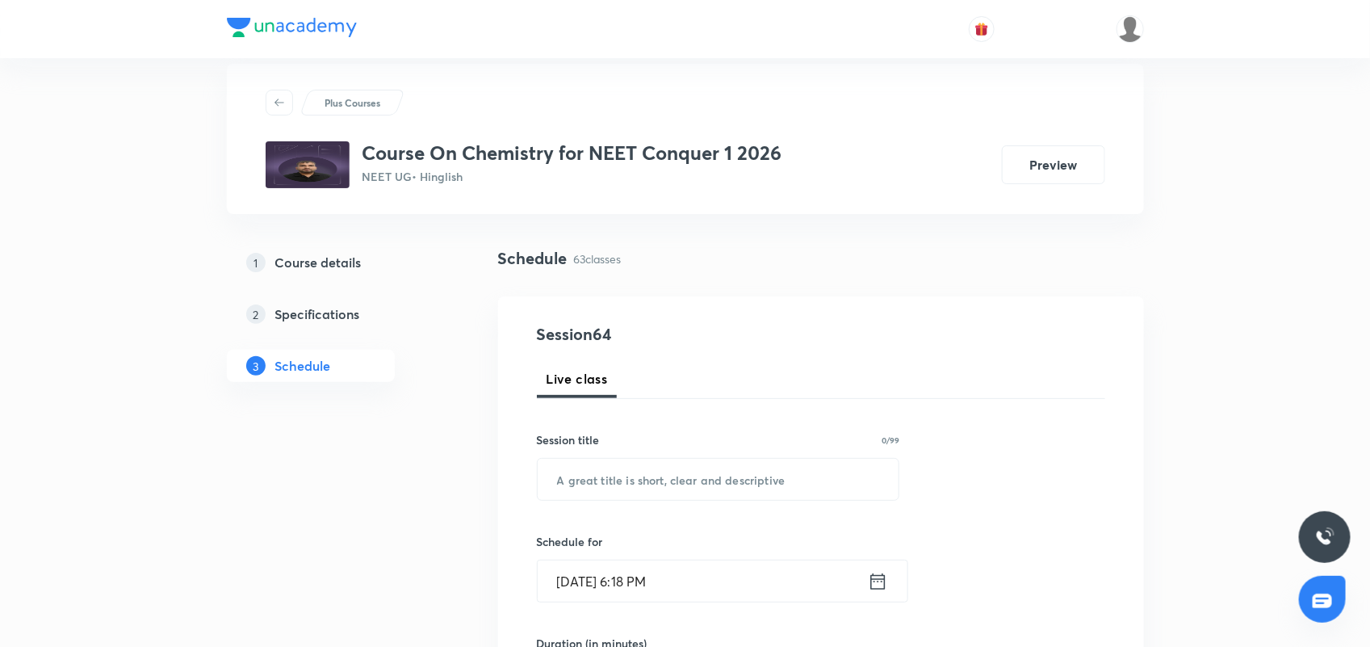
scroll to position [0, 0]
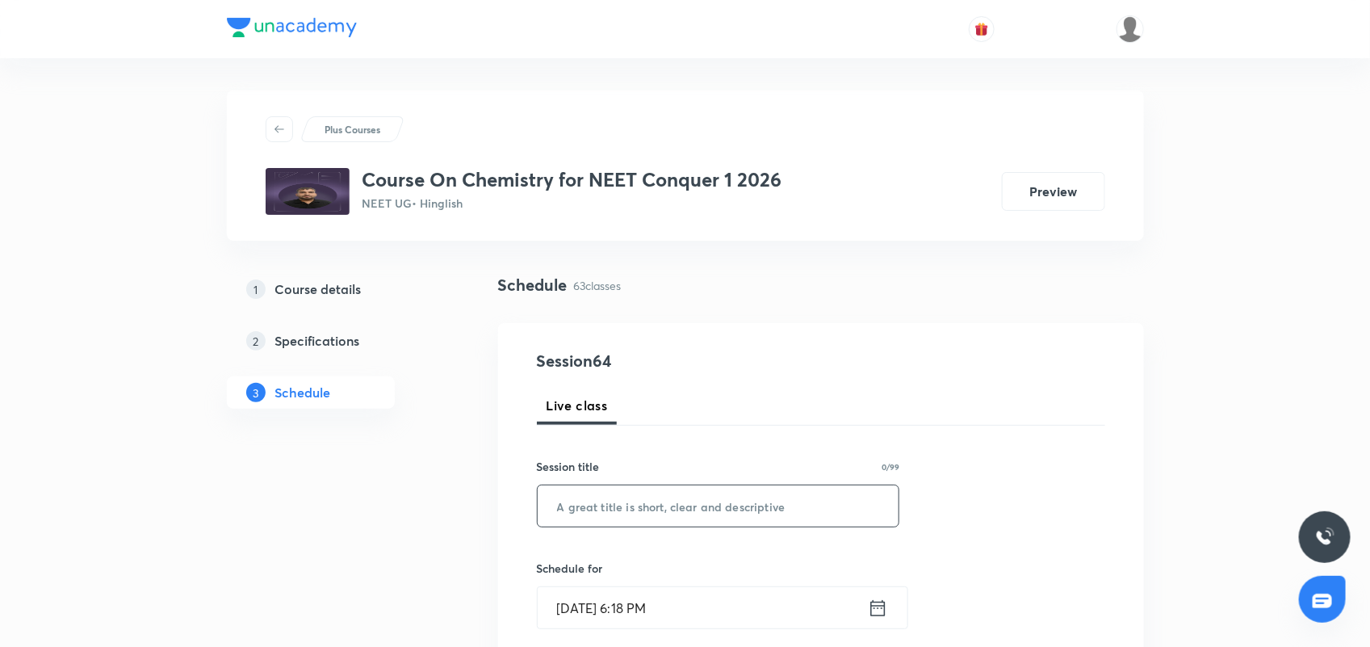
click at [605, 517] on input "text" at bounding box center [719, 505] width 362 height 41
paste input "Chemical Bonding 08"
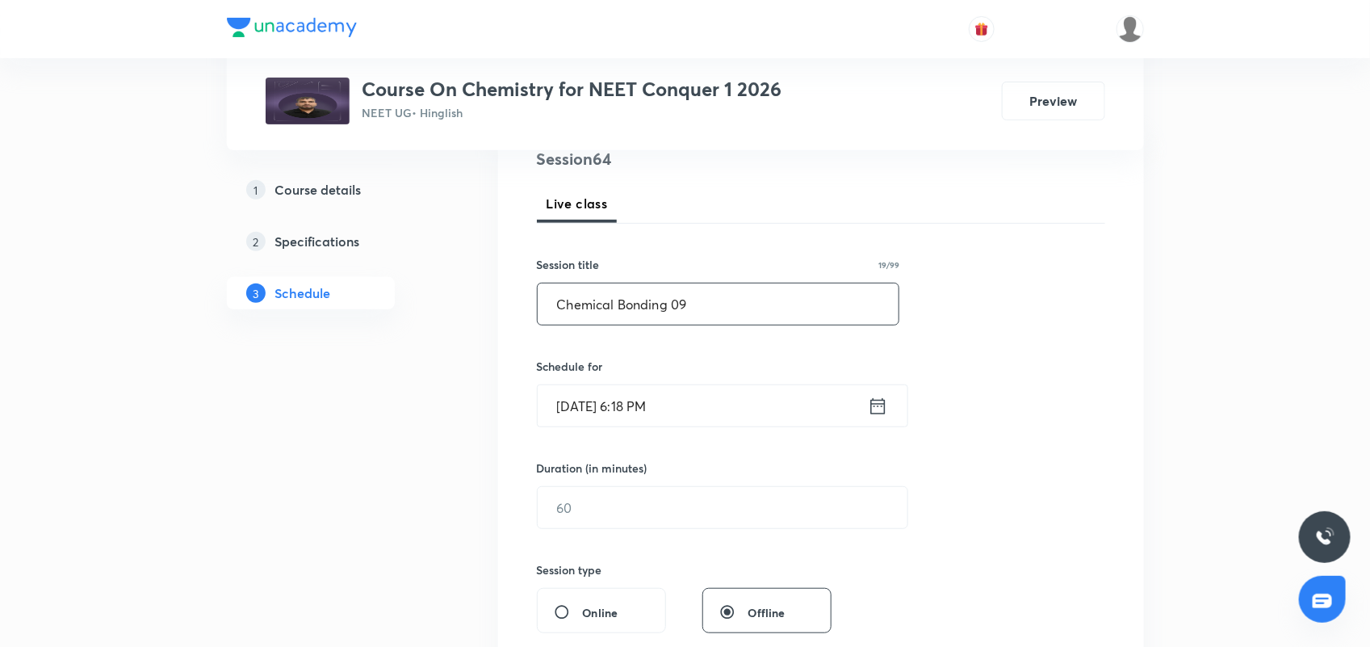
type input "Chemical Bonding 09"
click at [877, 412] on icon at bounding box center [878, 406] width 20 height 23
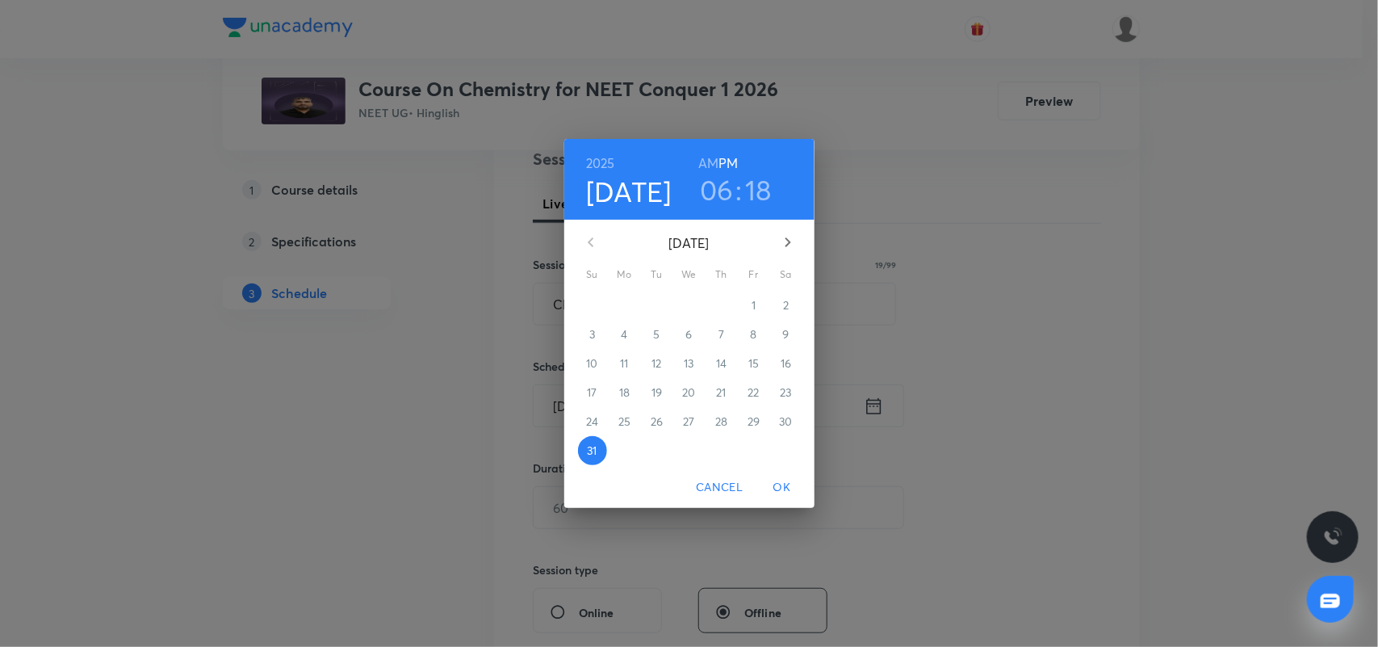
click at [781, 241] on icon "button" at bounding box center [787, 241] width 19 height 19
click at [631, 300] on span "1" at bounding box center [624, 305] width 29 height 16
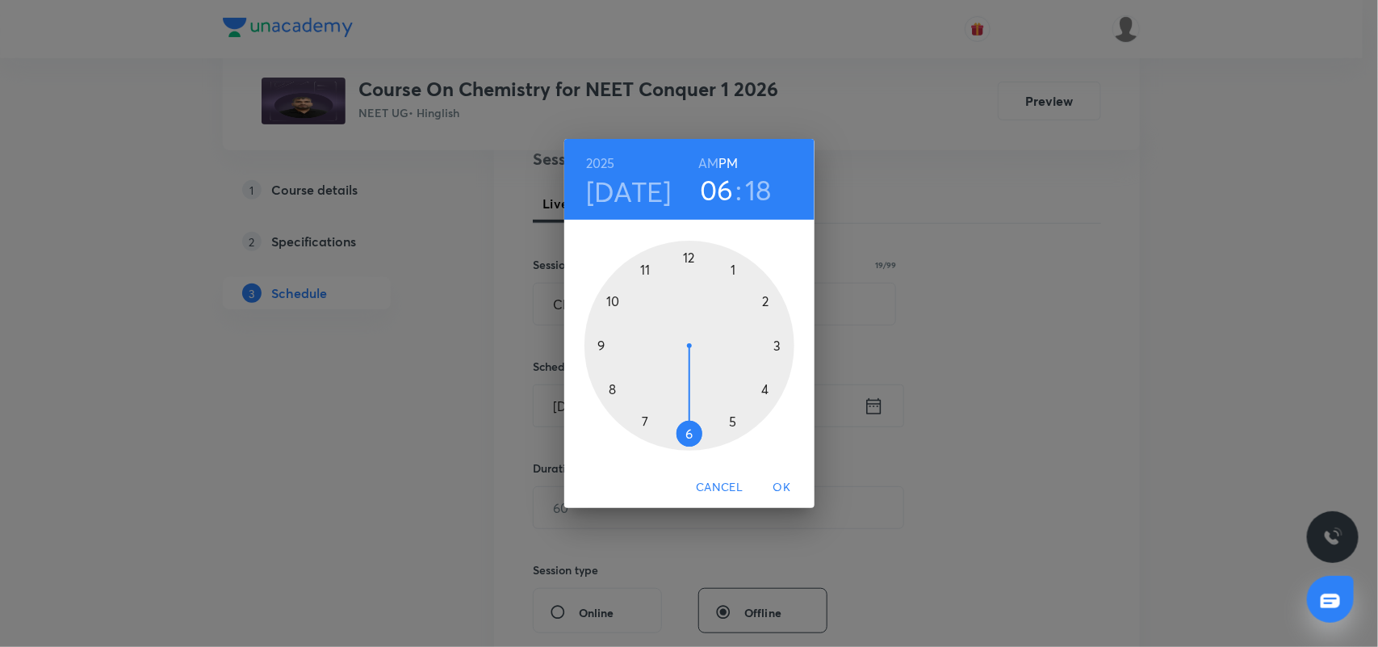
click at [704, 163] on h6 "AM" at bounding box center [708, 163] width 20 height 23
drag, startPoint x: 616, startPoint y: 303, endPoint x: 612, endPoint y: 315, distance: 12.8
click at [614, 303] on div at bounding box center [689, 346] width 210 height 210
click at [639, 425] on div at bounding box center [689, 346] width 210 height 210
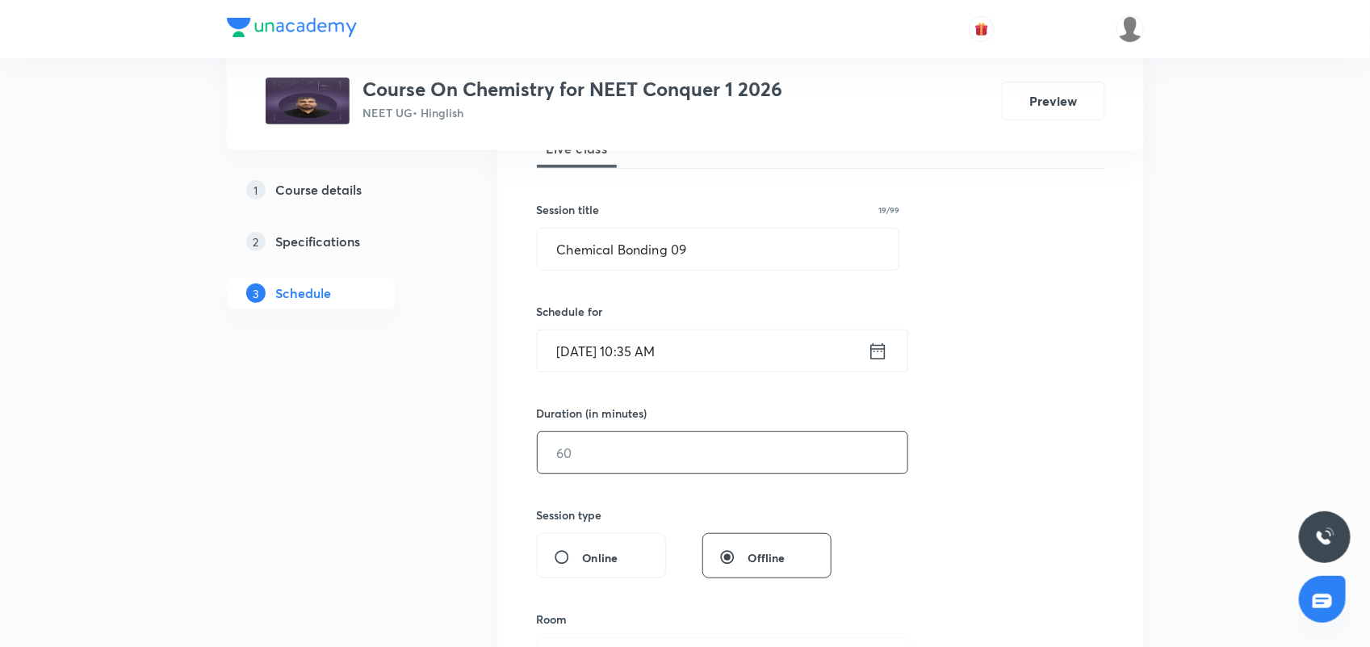
scroll to position [303, 0]
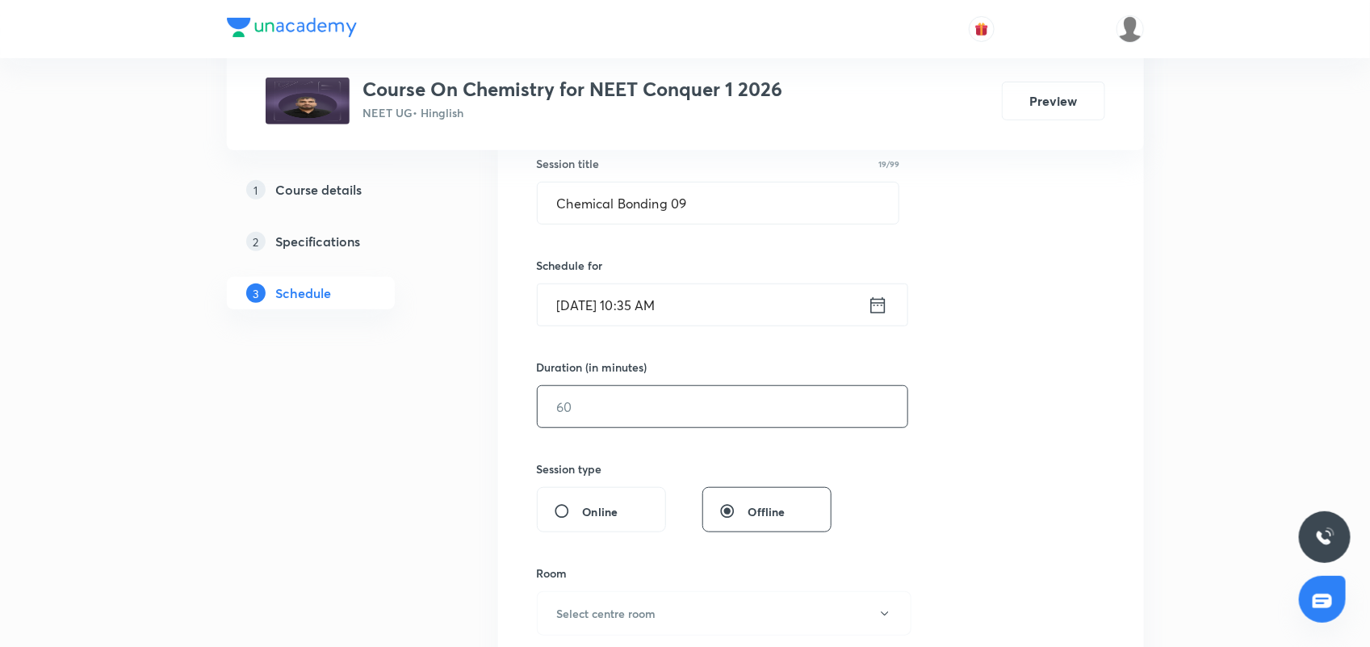
click at [664, 410] on input "text" at bounding box center [723, 406] width 370 height 41
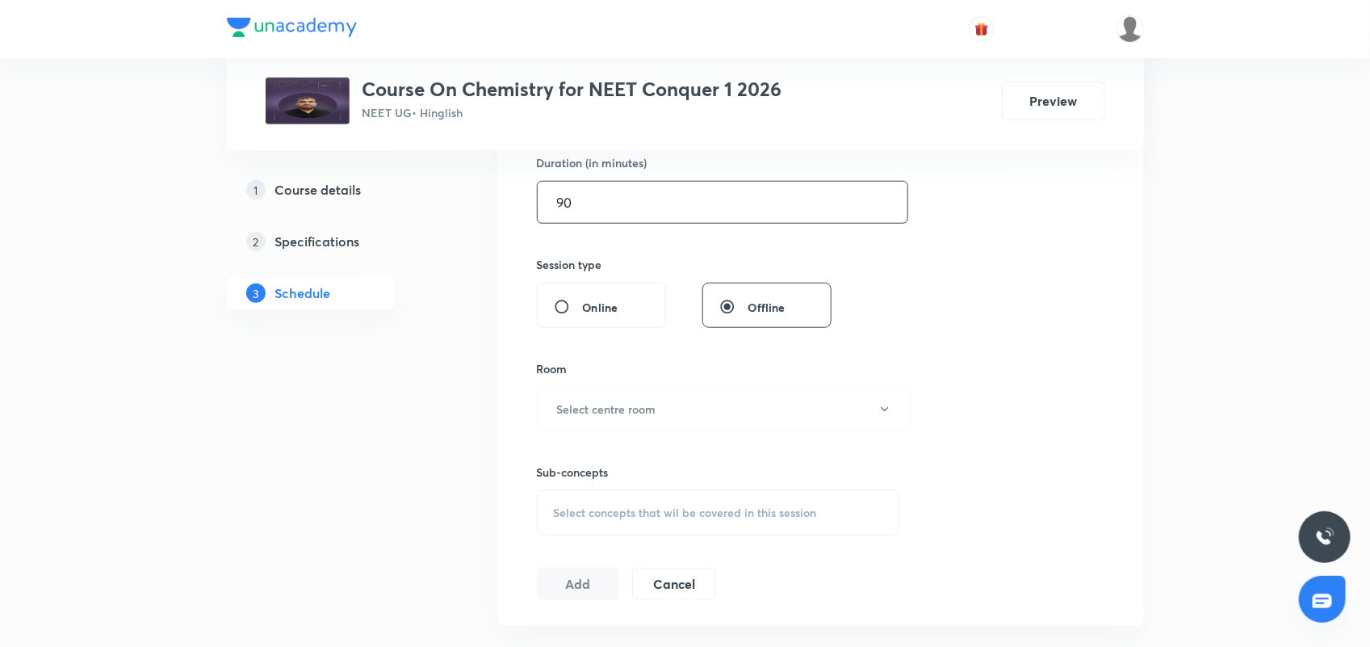
scroll to position [605, 0]
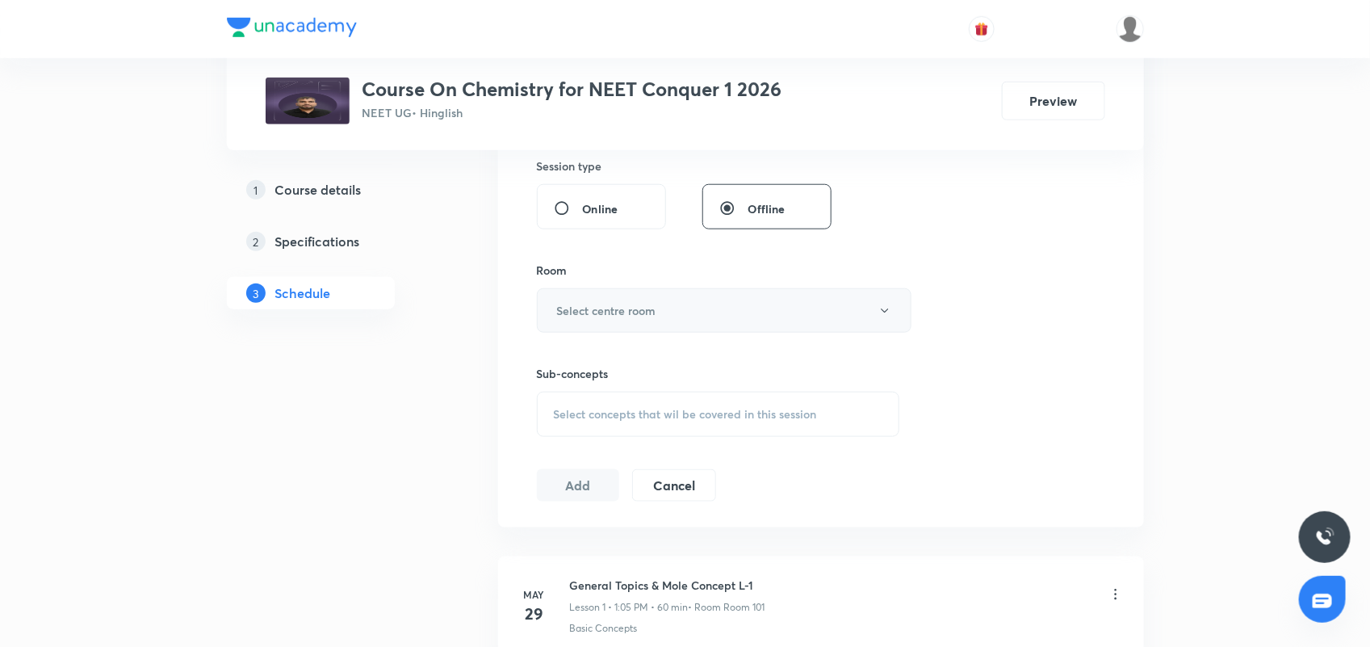
type input "90"
click at [648, 315] on h6 "Select centre room" at bounding box center [606, 310] width 99 height 17
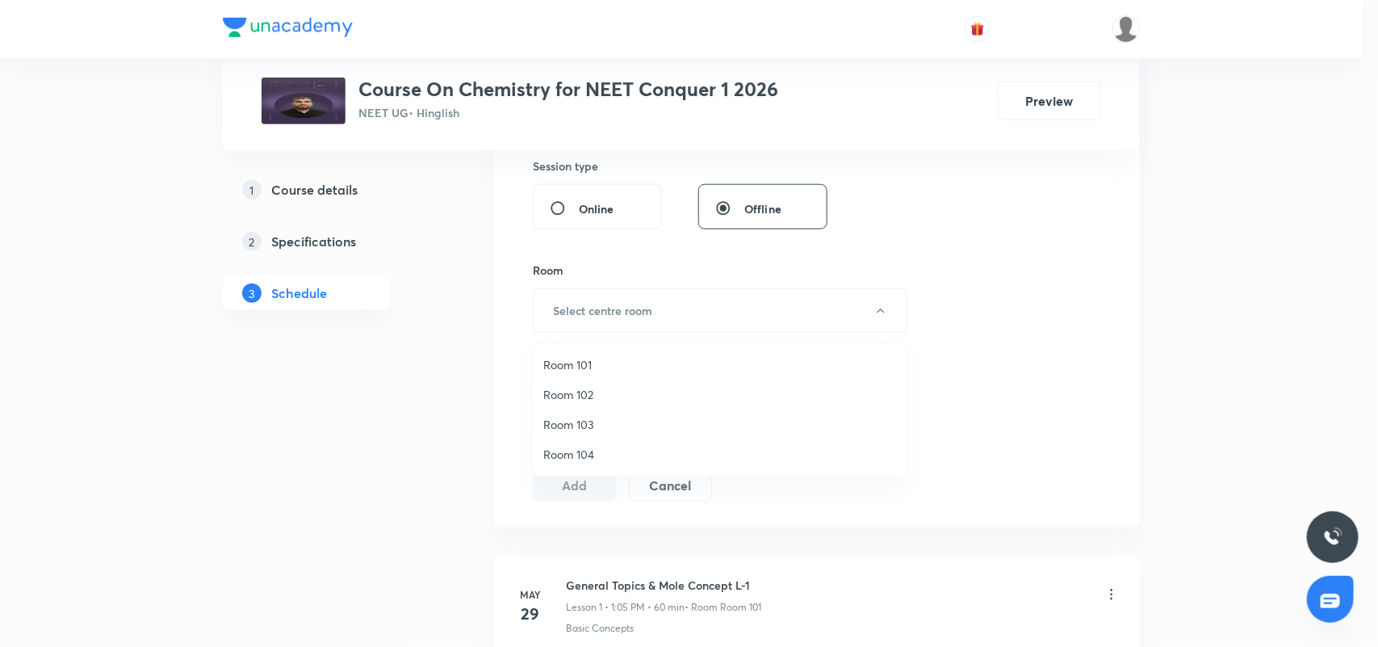
click at [602, 356] on span "Room 101" at bounding box center [720, 364] width 354 height 17
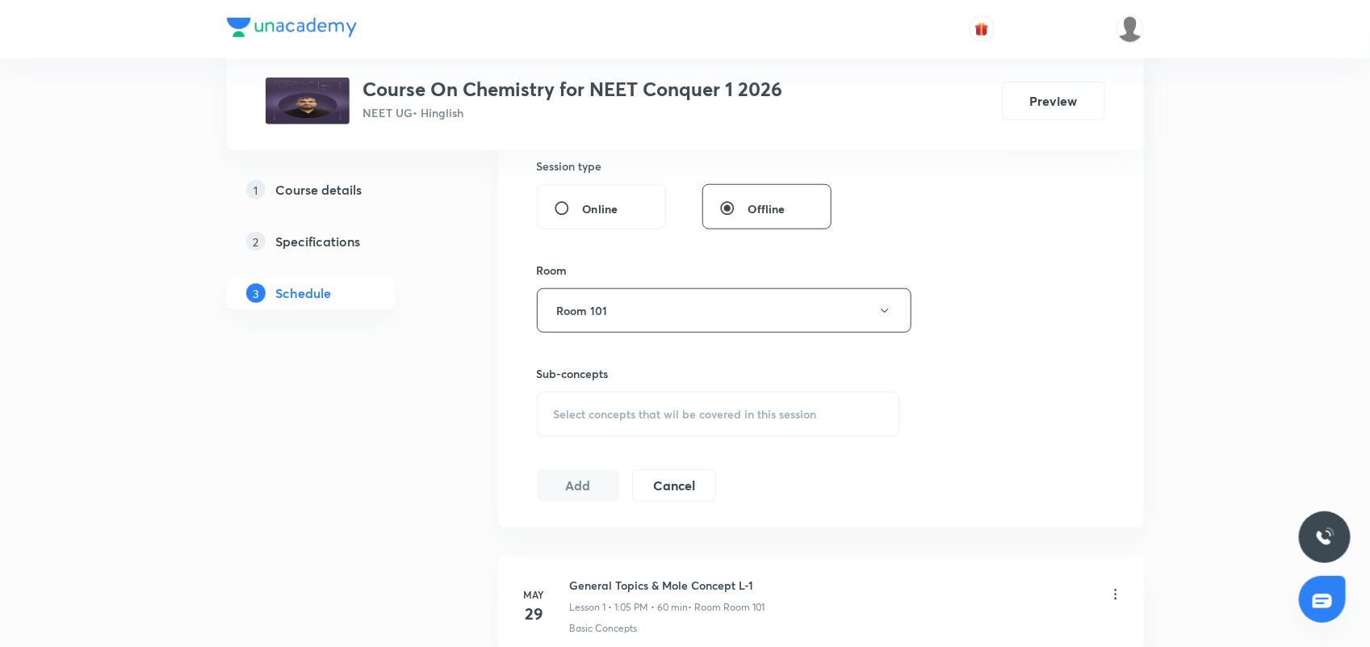
click at [659, 390] on div "Sub-concepts Select concepts that wil be covered in this session" at bounding box center [718, 401] width 363 height 72
click at [647, 417] on span "Select concepts that wil be covered in this session" at bounding box center [685, 414] width 263 height 13
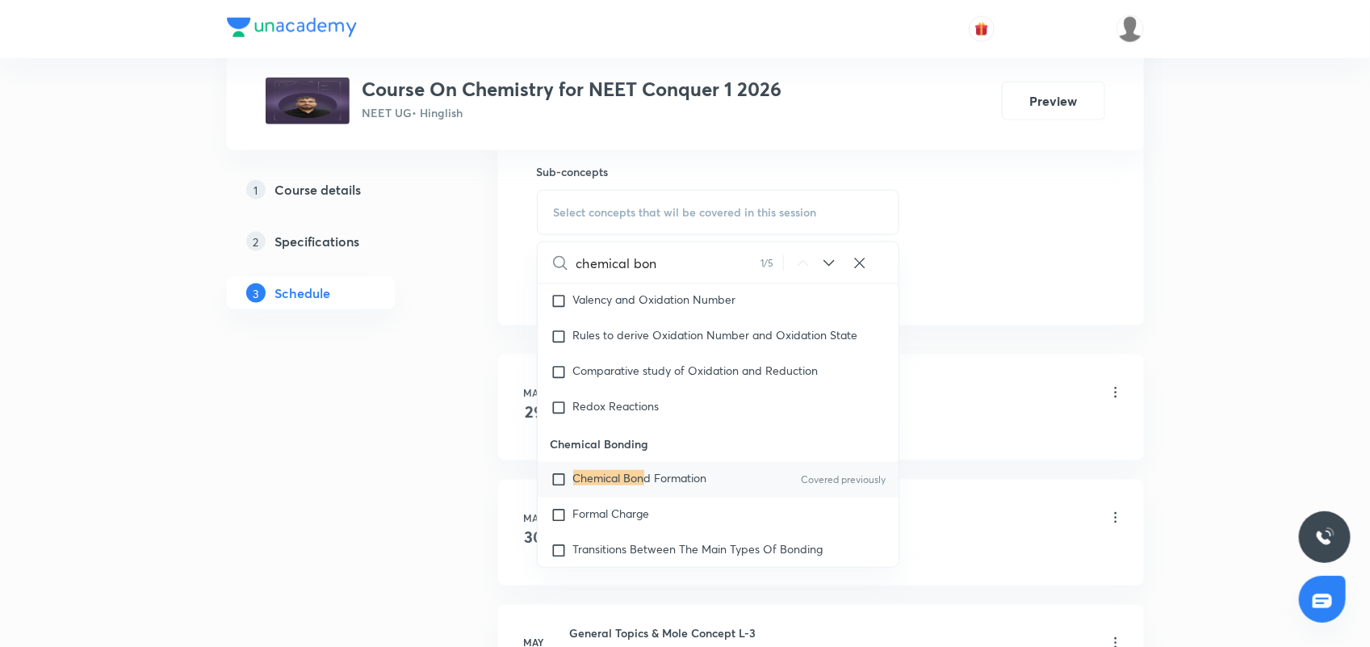
scroll to position [6461, 0]
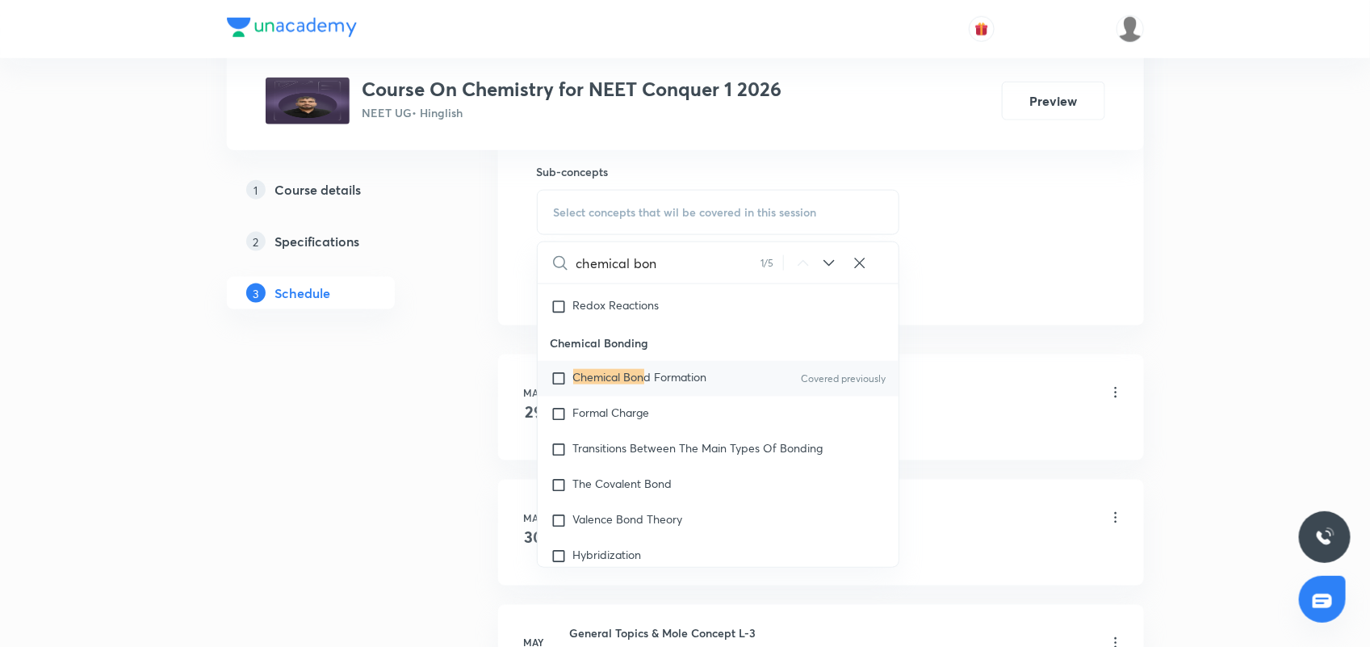
type input "chemical bon"
click at [707, 384] on span "d Formation" at bounding box center [675, 376] width 63 height 15
checkbox input "true"
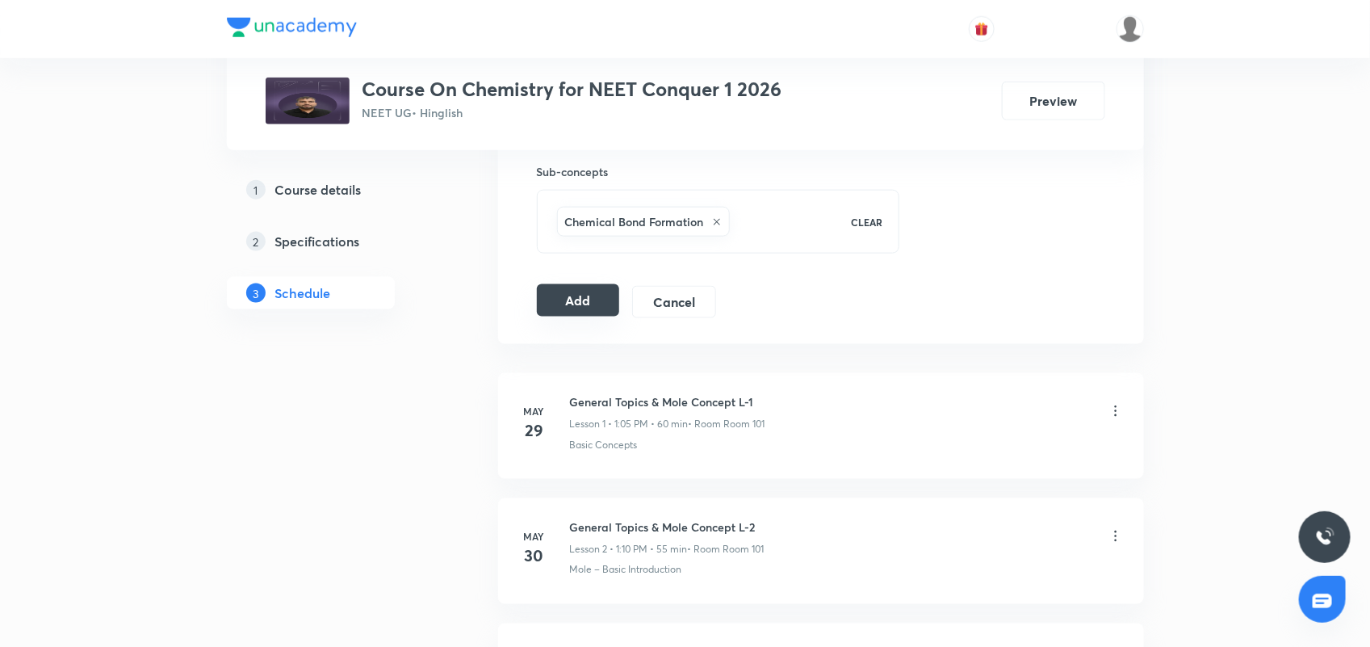
click at [581, 300] on button "Add" at bounding box center [578, 300] width 83 height 32
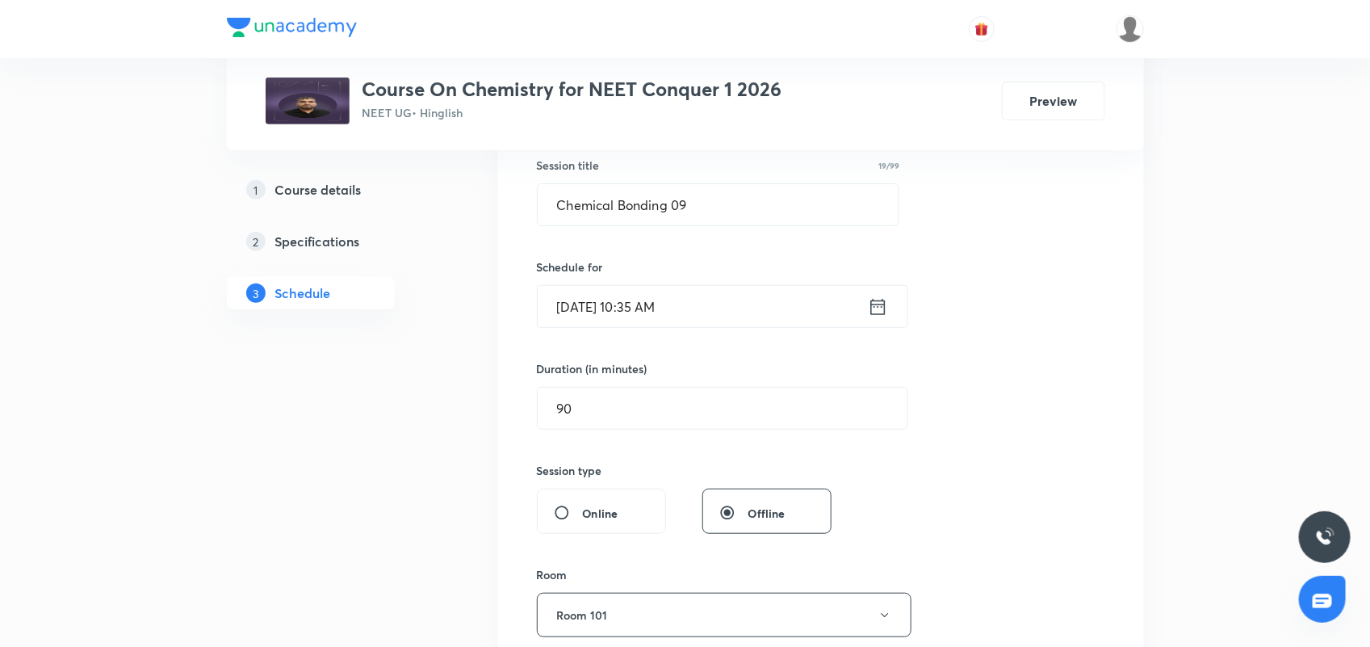
scroll to position [303, 0]
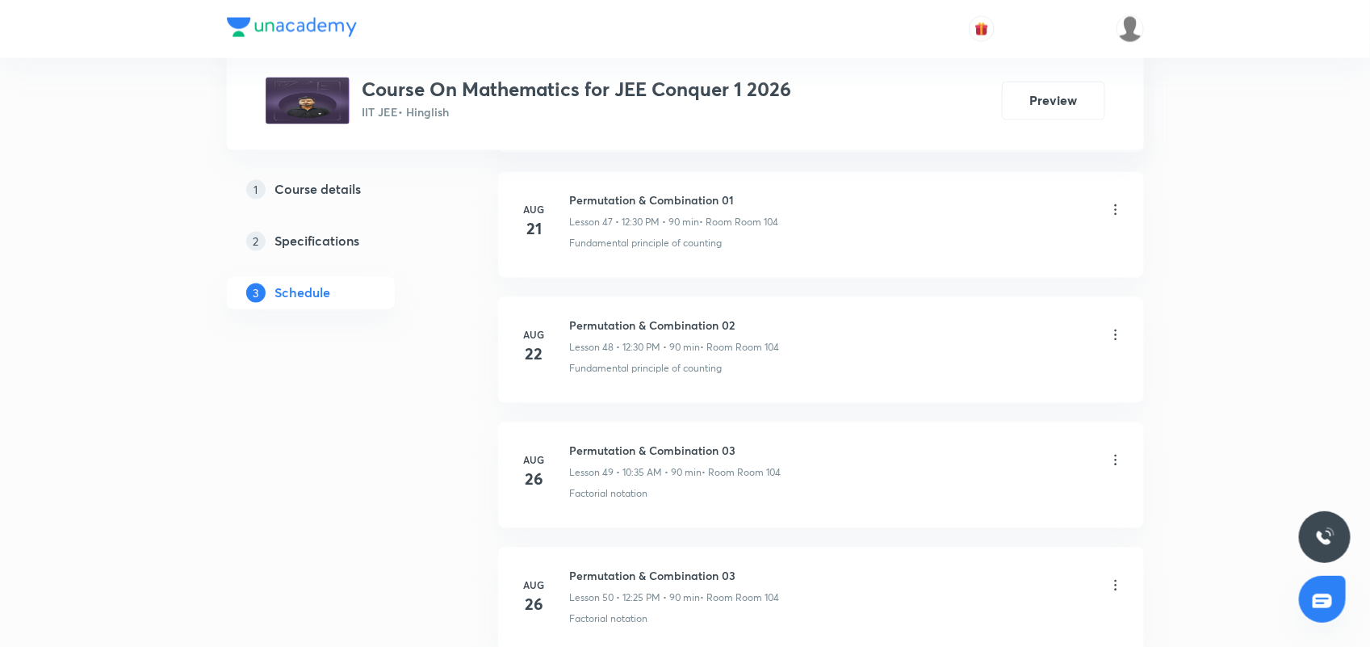
scroll to position [7424, 0]
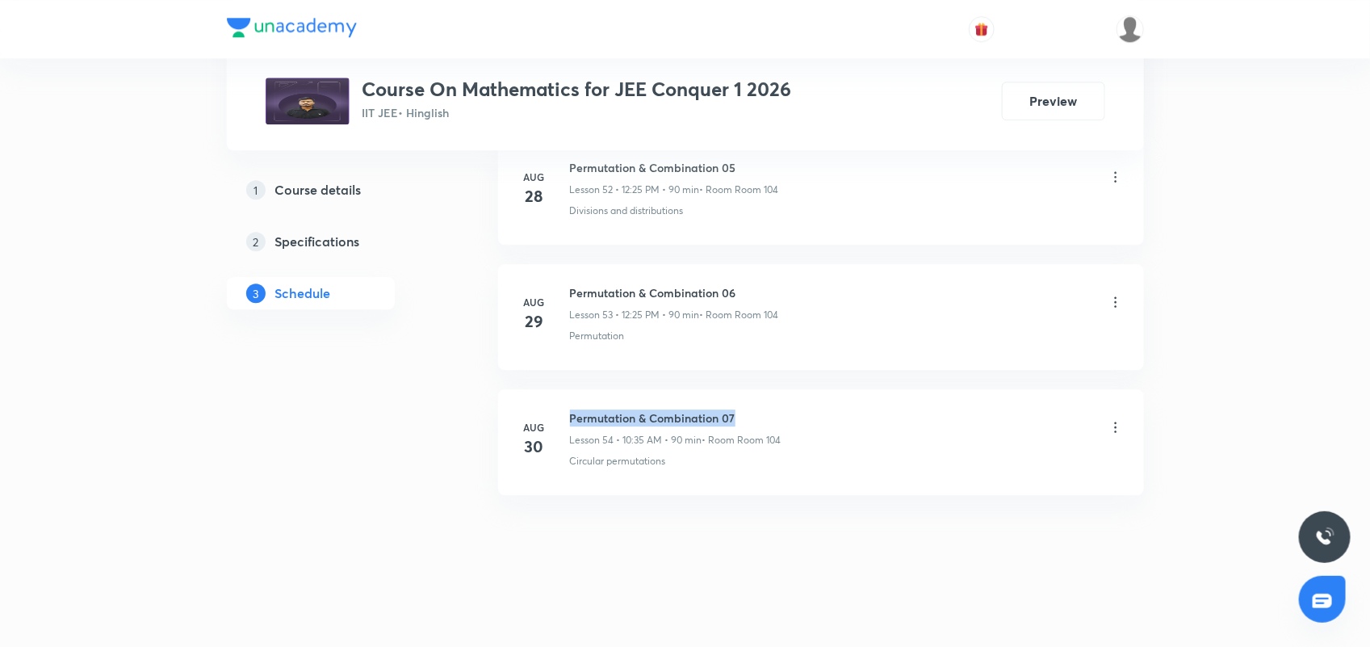
drag, startPoint x: 571, startPoint y: 417, endPoint x: 764, endPoint y: 417, distance: 192.9
click at [764, 417] on h6 "Permutation & Combination 07" at bounding box center [676, 417] width 212 height 17
copy h6 "Permutation & Combination 07"
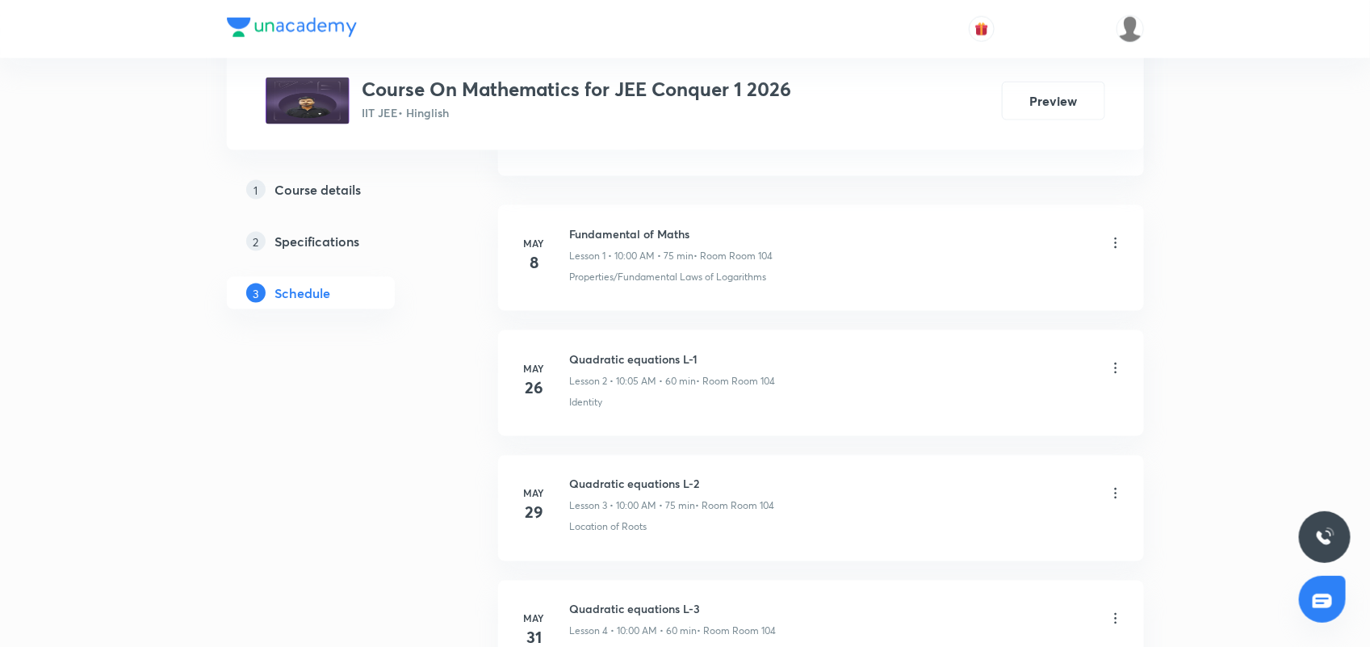
scroll to position [0, 0]
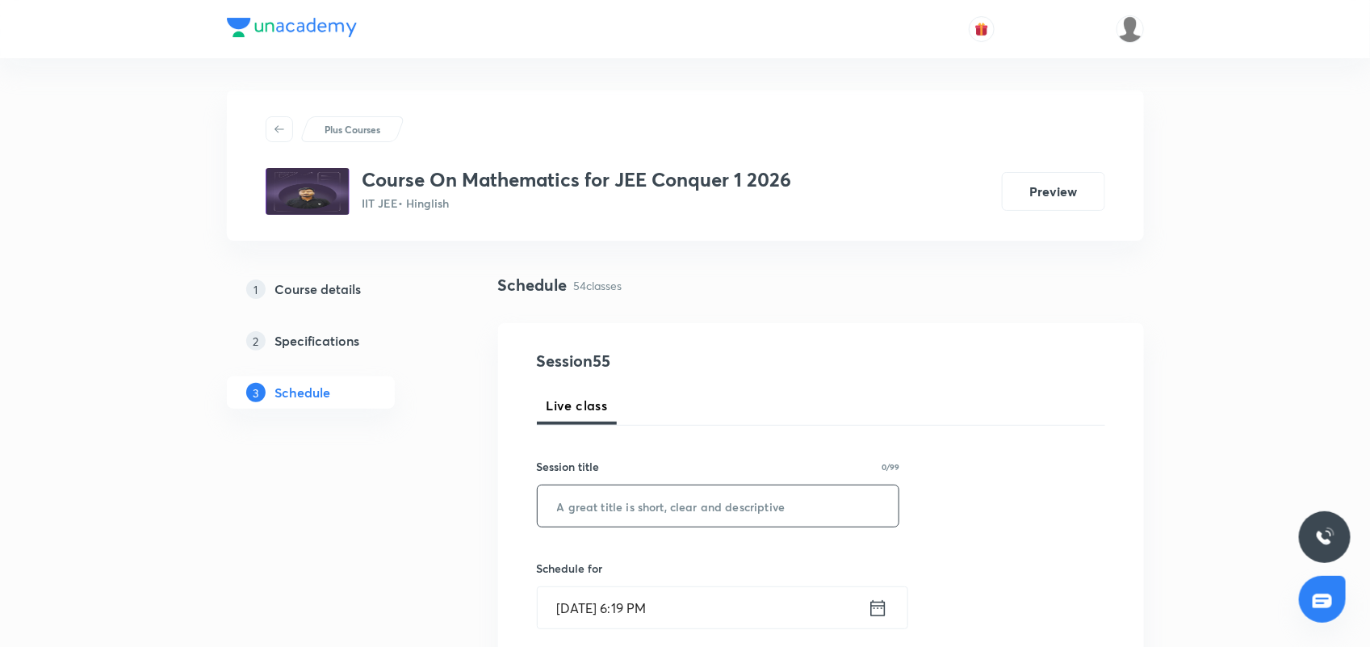
click at [605, 513] on input "text" at bounding box center [719, 505] width 362 height 41
paste input "Permutation & Combination 07"
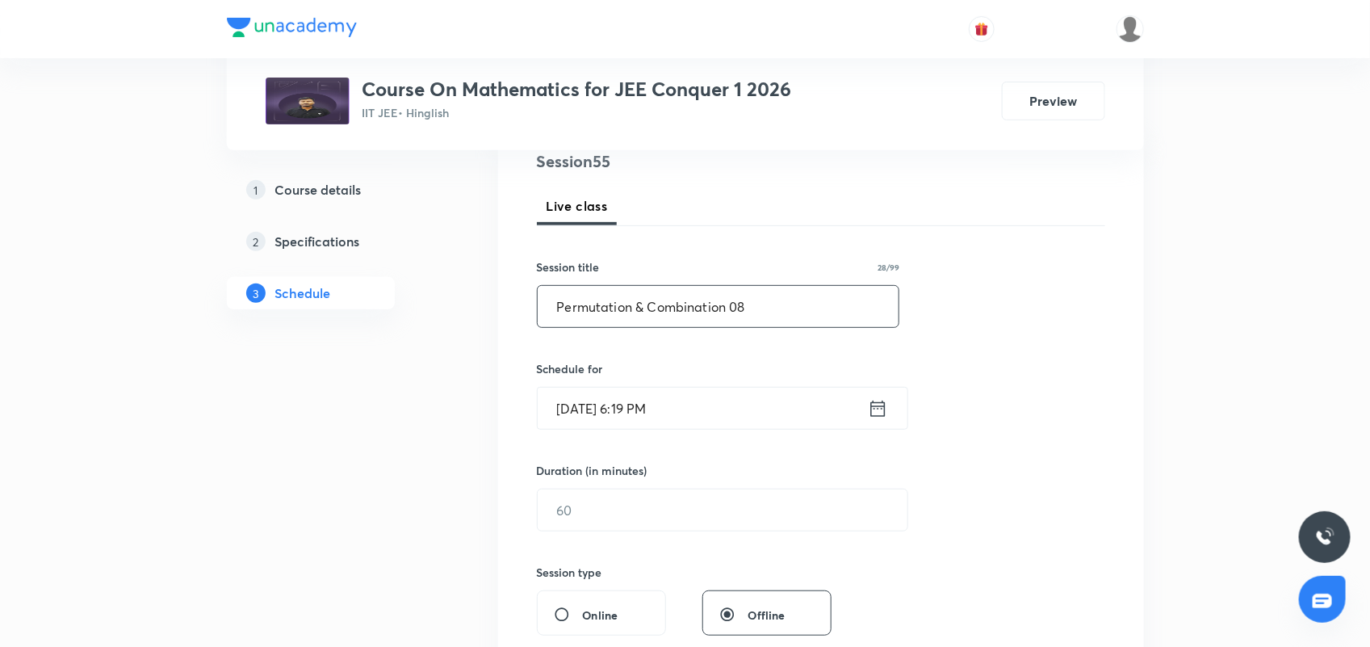
scroll to position [202, 0]
type input "Permutation & Combination 08"
click at [878, 406] on icon at bounding box center [878, 406] width 20 height 23
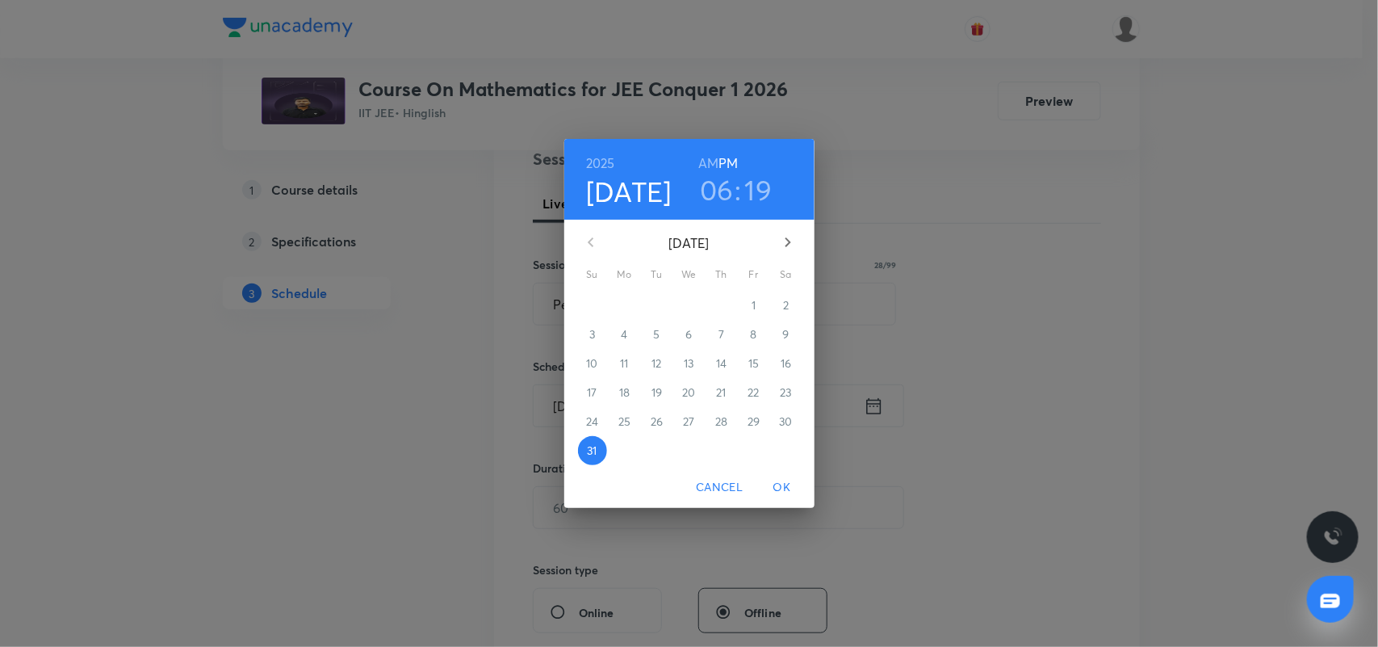
click at [781, 243] on icon "button" at bounding box center [787, 241] width 19 height 19
click at [620, 304] on span "1" at bounding box center [624, 305] width 29 height 16
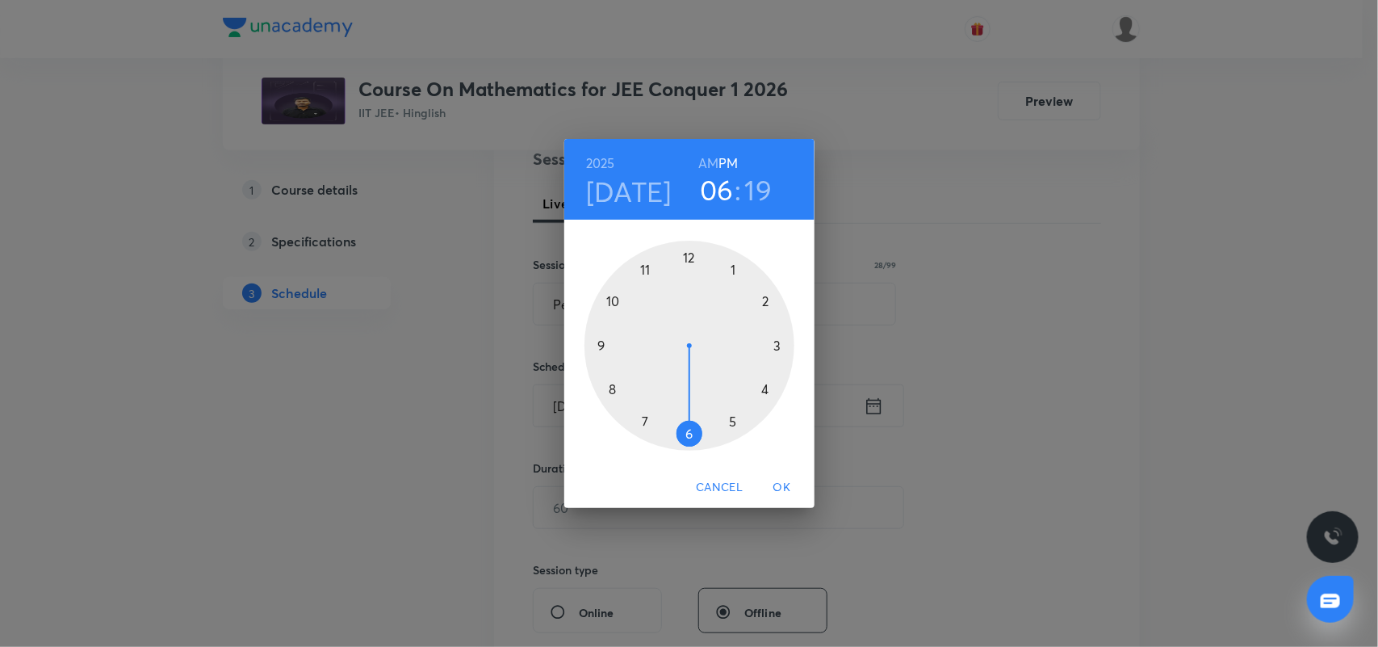
click at [714, 160] on h6 "AM" at bounding box center [708, 163] width 20 height 23
click at [614, 301] on div at bounding box center [689, 346] width 210 height 210
click at [643, 420] on div at bounding box center [689, 346] width 210 height 210
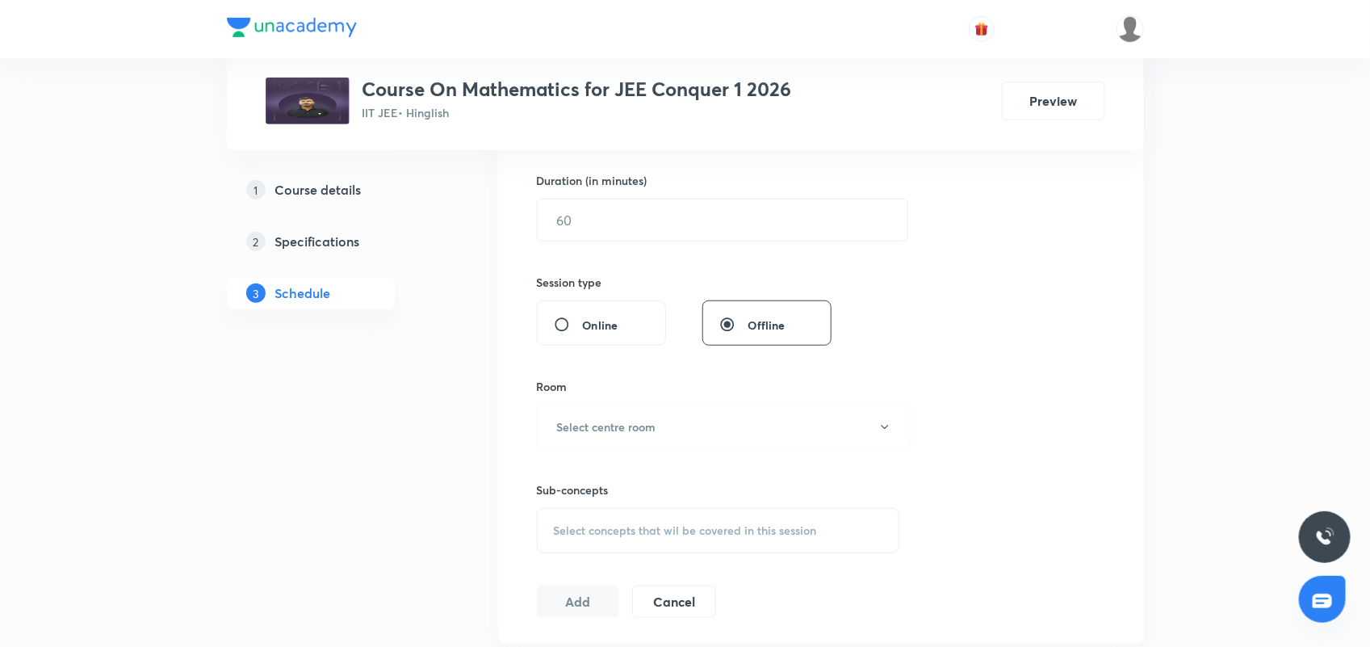
scroll to position [505, 0]
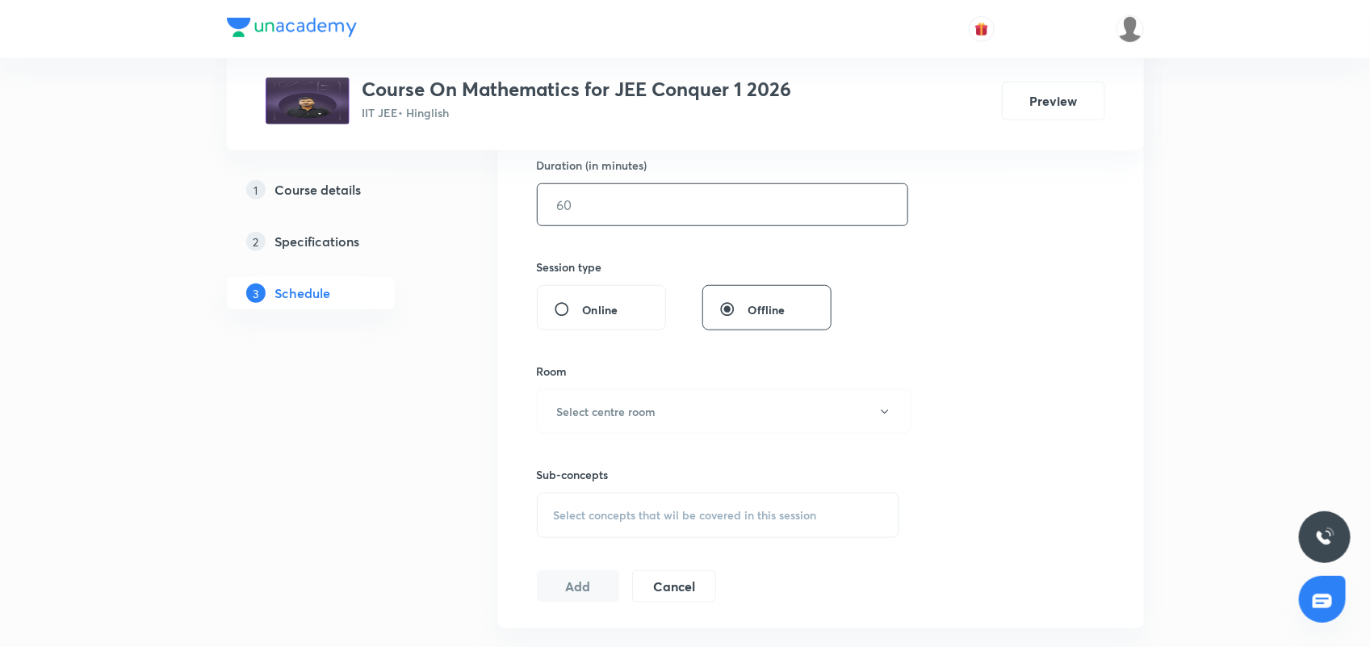
click at [643, 196] on input "text" at bounding box center [723, 204] width 370 height 41
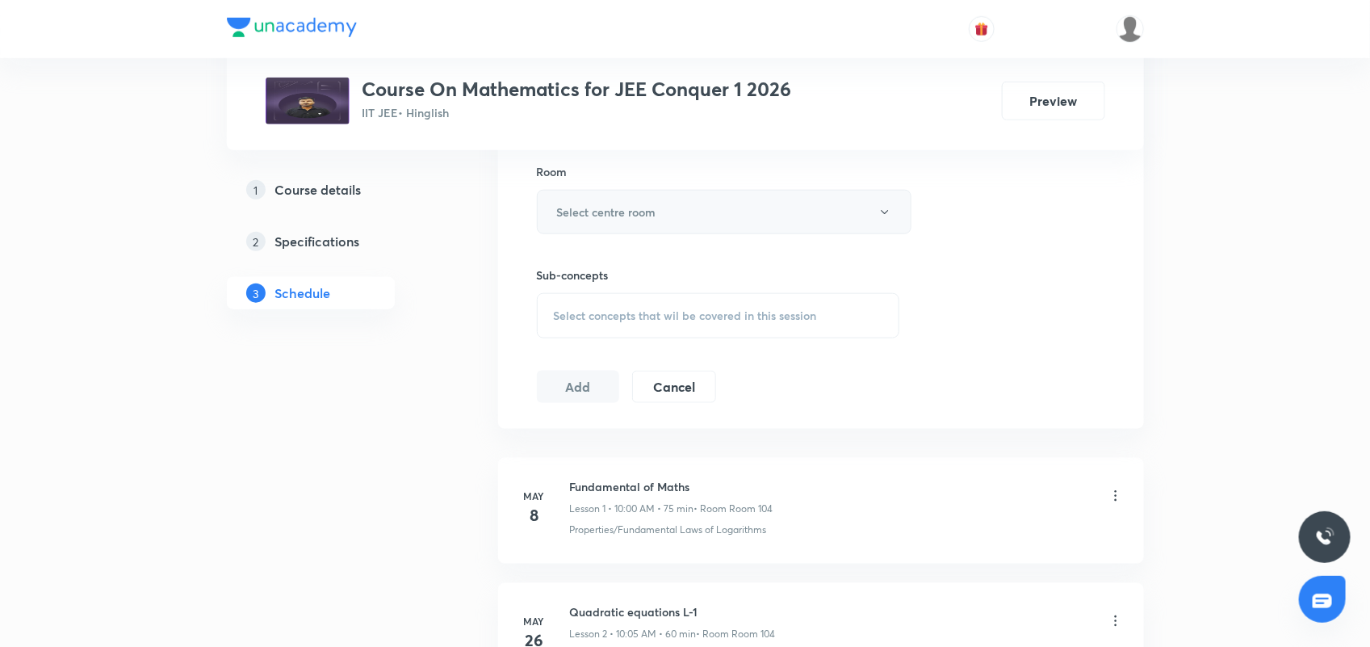
scroll to position [706, 0]
type input "90"
click at [672, 223] on button "Select centre room" at bounding box center [724, 209] width 375 height 44
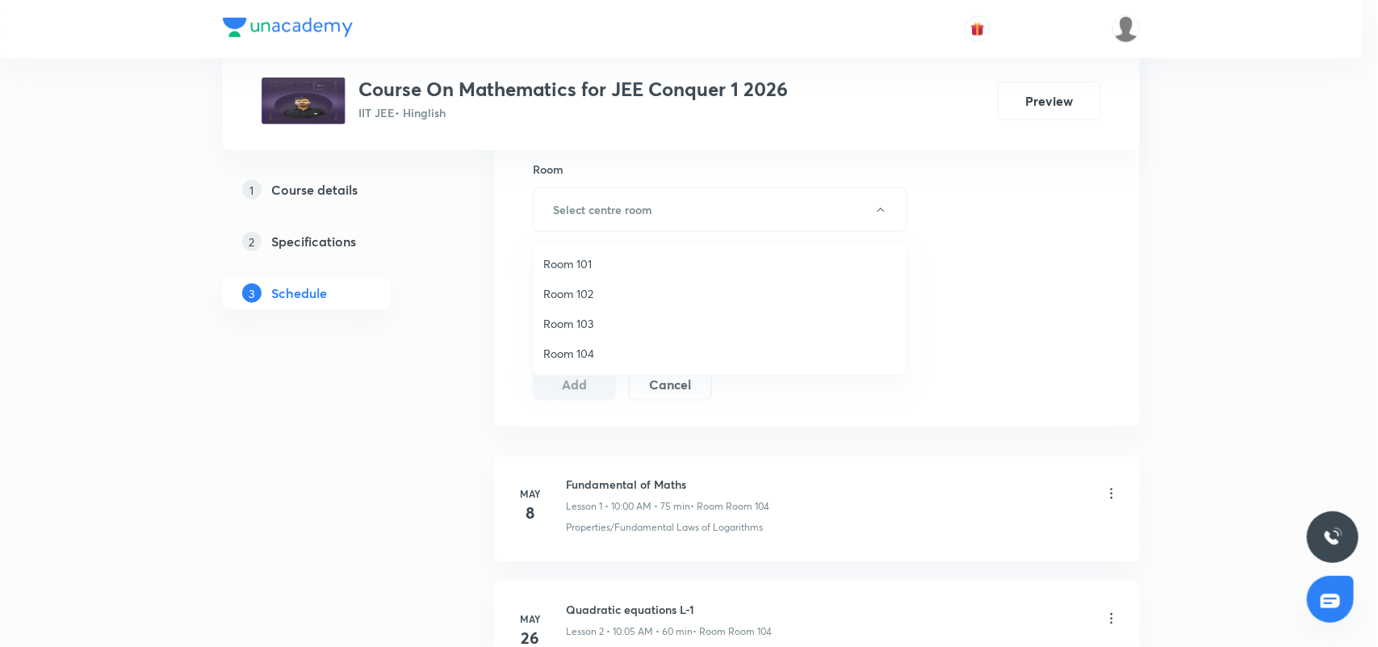
click at [583, 347] on span "Room 104" at bounding box center [720, 353] width 354 height 17
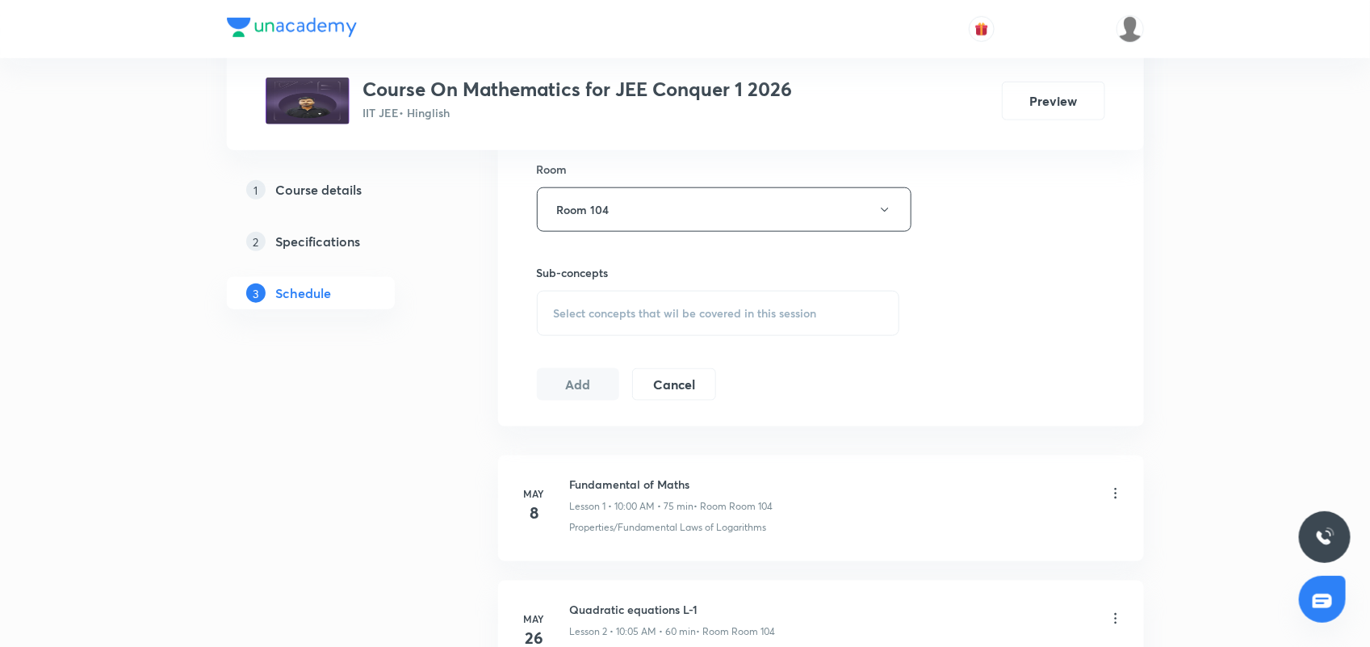
click at [664, 316] on span "Select concepts that wil be covered in this session" at bounding box center [685, 313] width 263 height 13
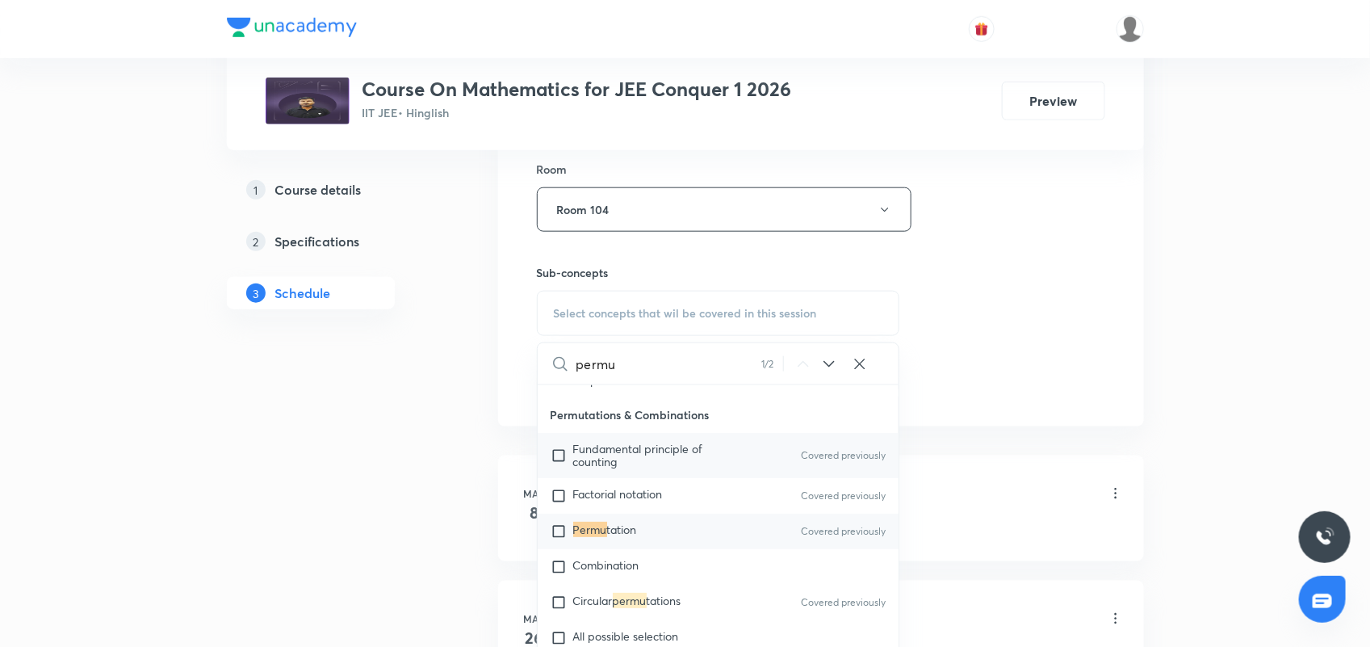
scroll to position [2992, 0]
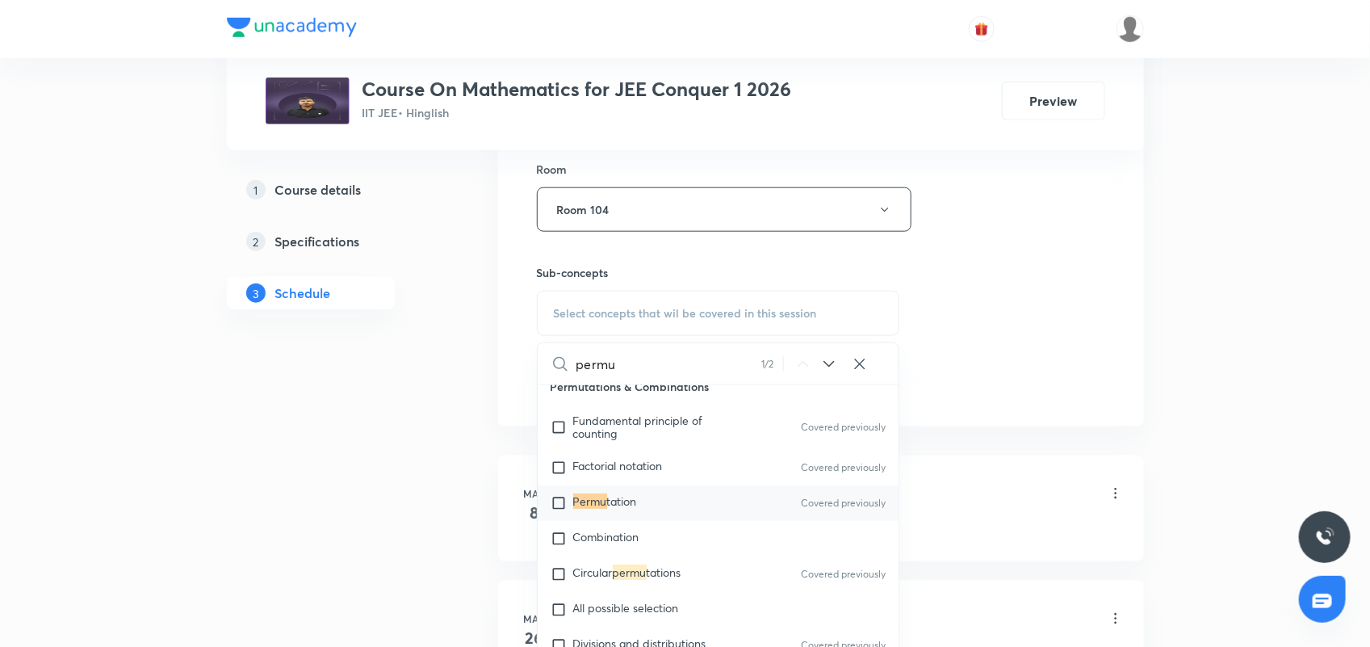
type input "permu"
click at [659, 485] on div "Permu tation Covered previously" at bounding box center [719, 503] width 362 height 36
checkbox input "true"
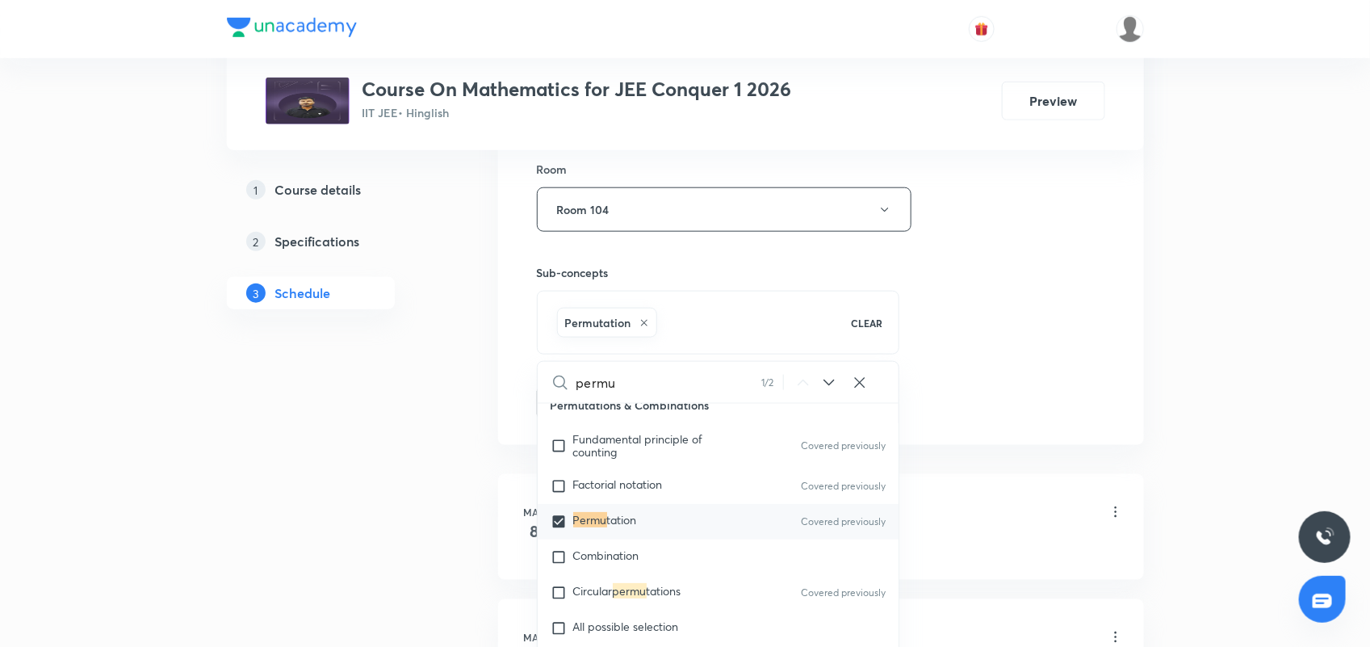
drag, startPoint x: 990, startPoint y: 317, endPoint x: 869, endPoint y: 340, distance: 122.4
click at [982, 319] on div "Session 55 Live class Session title 28/99 Permutation & Combination 08 ​ Schedu…" at bounding box center [821, 30] width 568 height 777
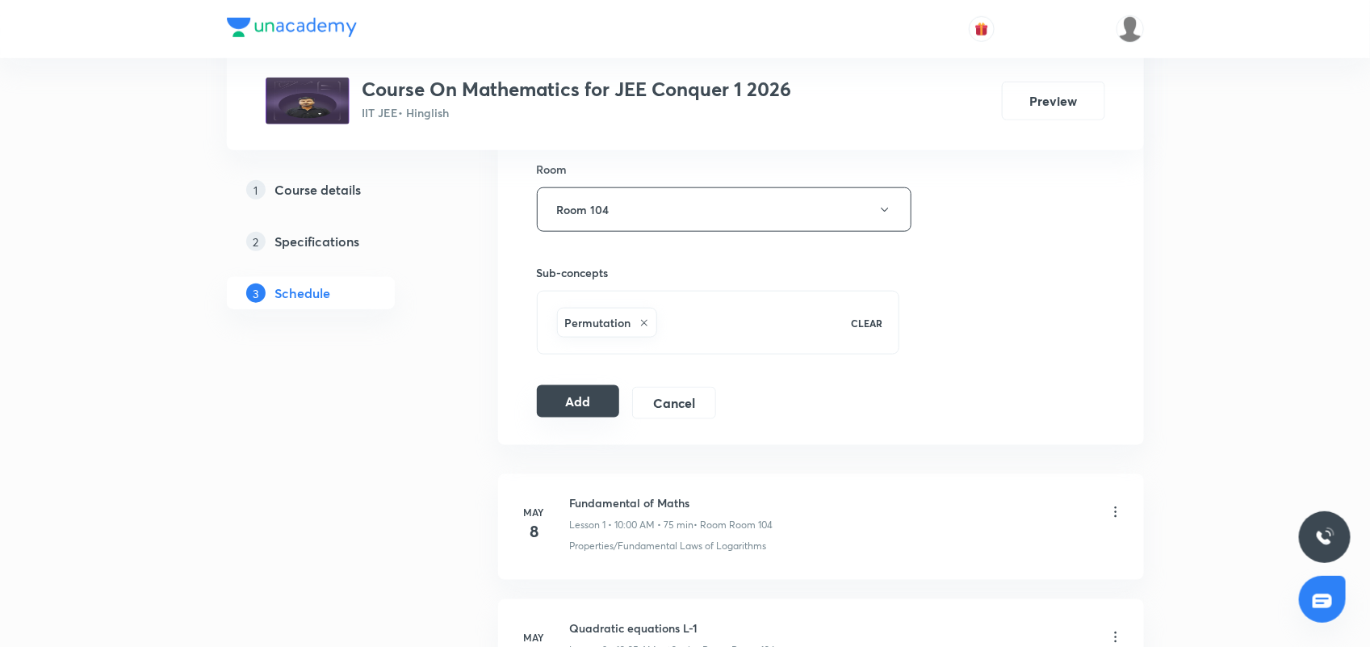
click at [586, 401] on button "Add" at bounding box center [578, 401] width 83 height 32
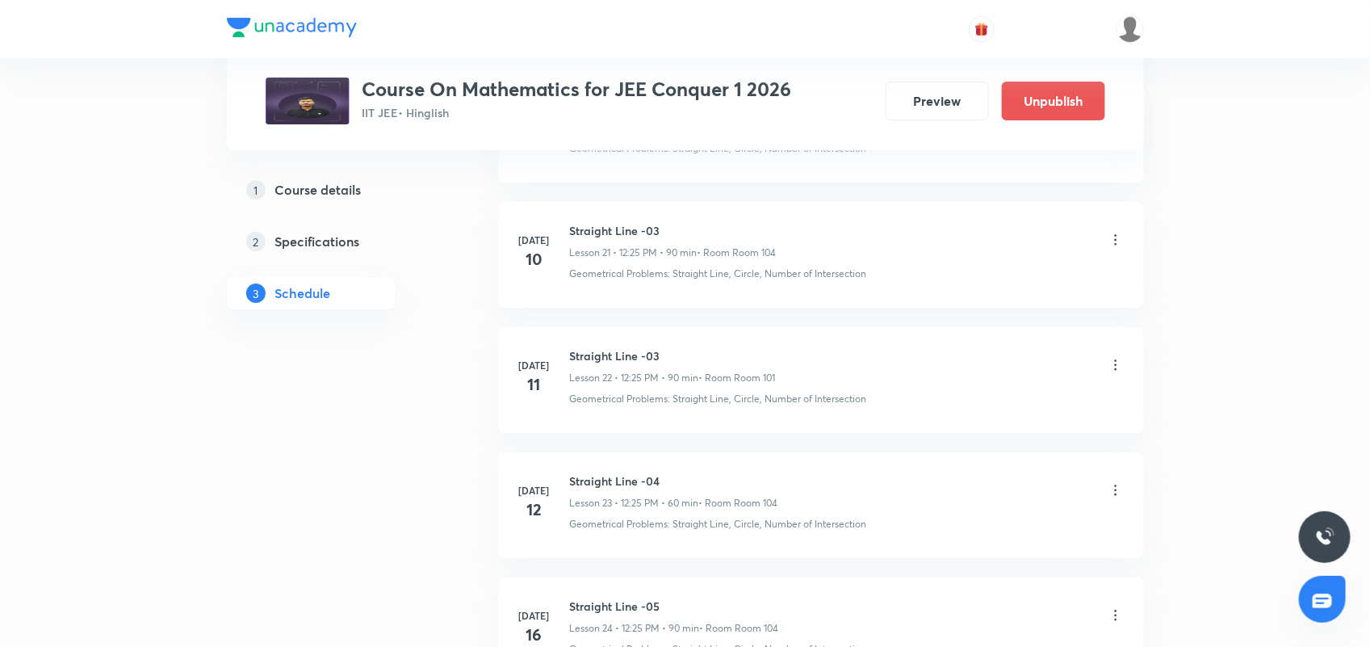
scroll to position [3128, 0]
